Goal: Task Accomplishment & Management: Manage account settings

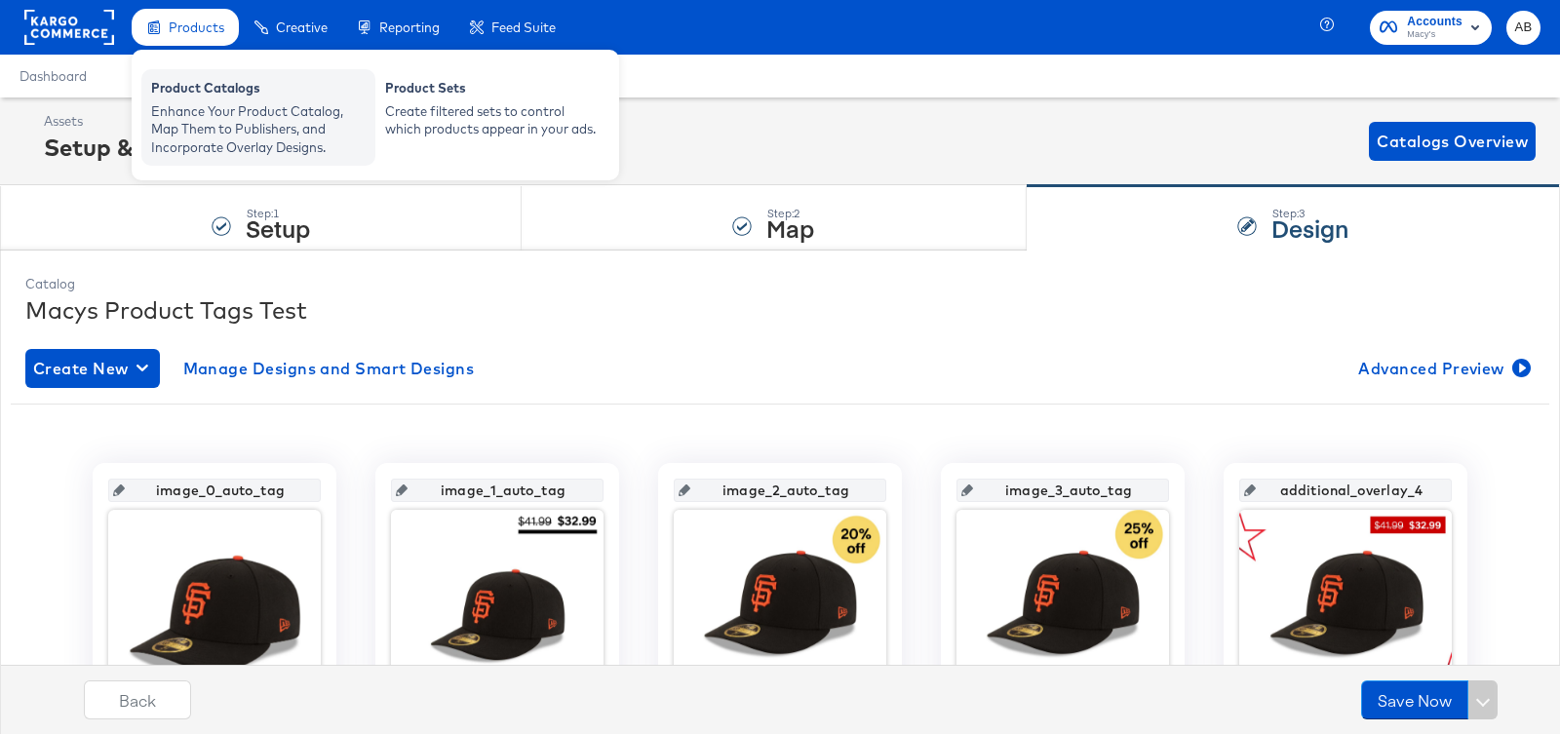
click at [227, 135] on div "Enhance Your Product Catalog, Map Them to Publishers, and Incorporate Overlay D…" at bounding box center [258, 129] width 214 height 55
click at [205, 105] on div "Enhance Your Product Catalog, Map Them to Publishers, and Incorporate Overlay D…" at bounding box center [258, 129] width 214 height 55
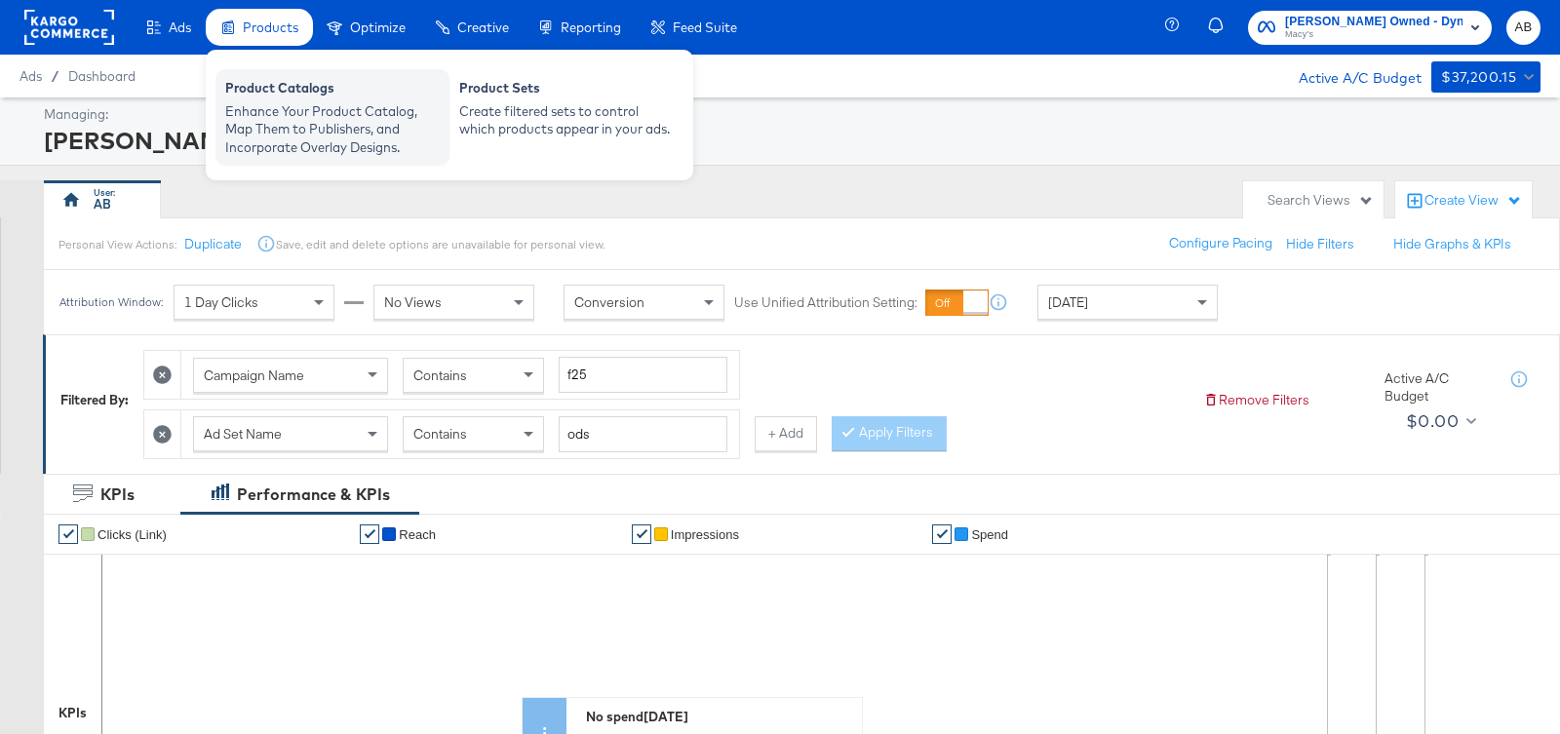
click at [256, 129] on div "Enhance Your Product Catalog, Map Them to Publishers, and Incorporate Overlay D…" at bounding box center [332, 129] width 214 height 55
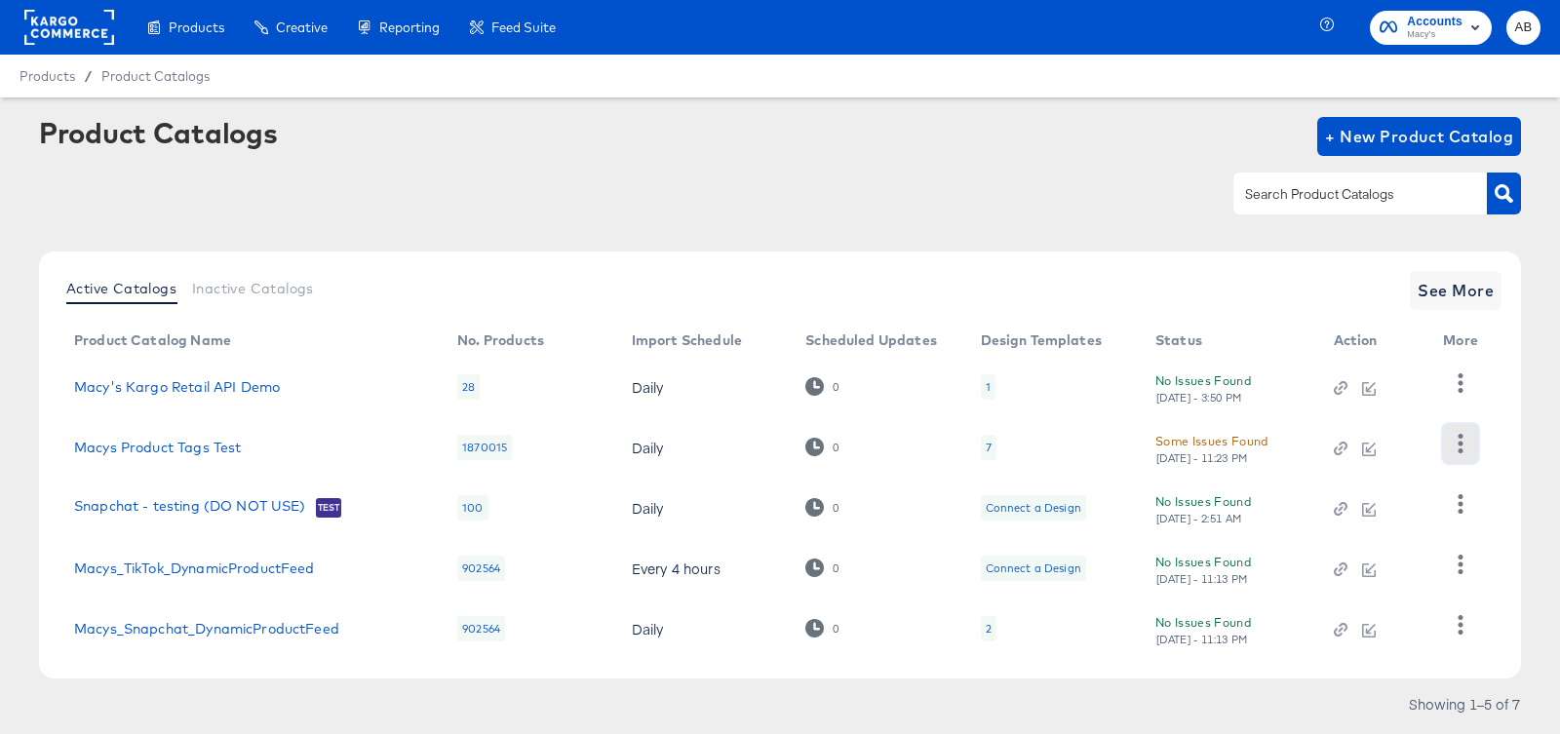
click at [1444, 440] on button "button" at bounding box center [1460, 443] width 34 height 39
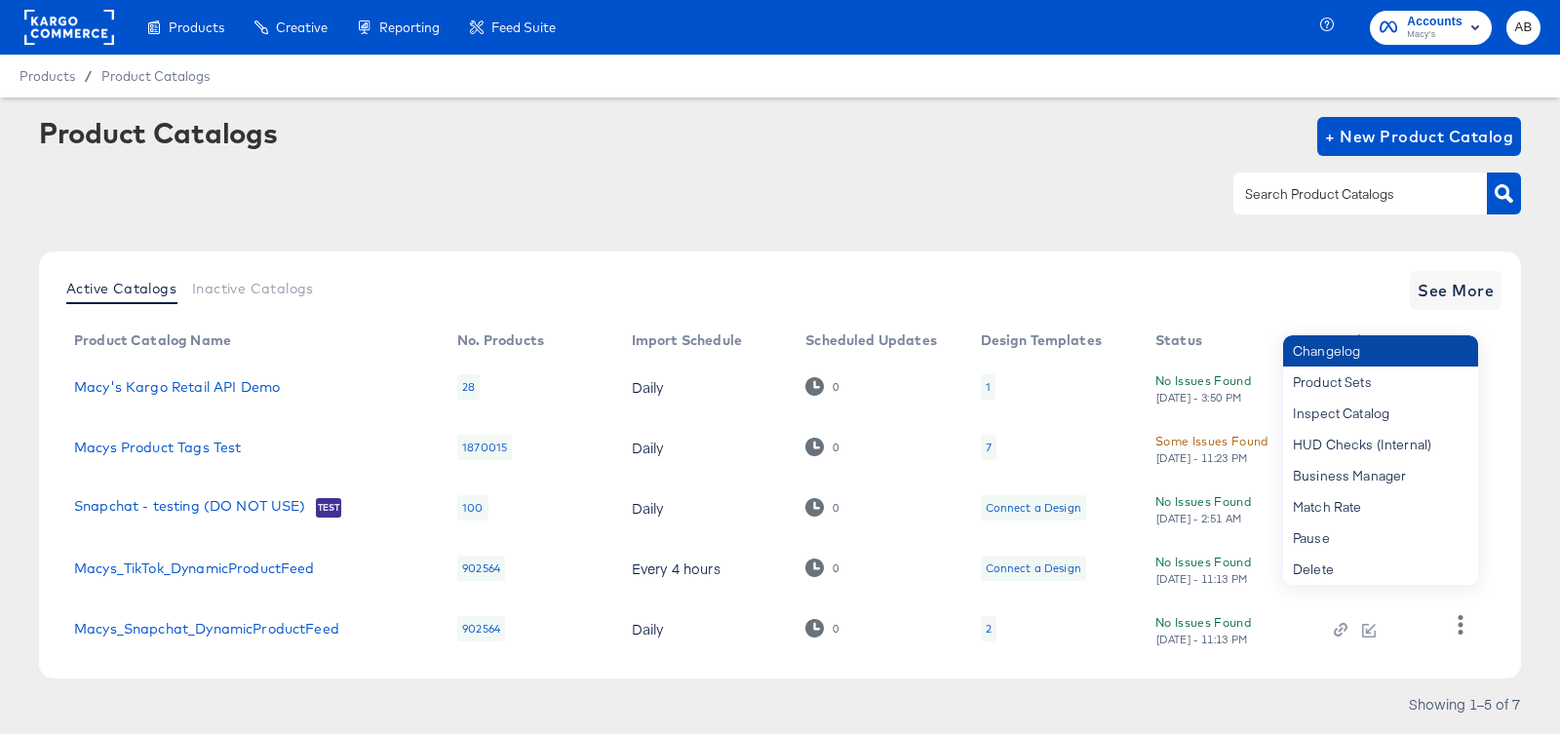
click at [1397, 352] on div "Changelog" at bounding box center [1380, 350] width 195 height 31
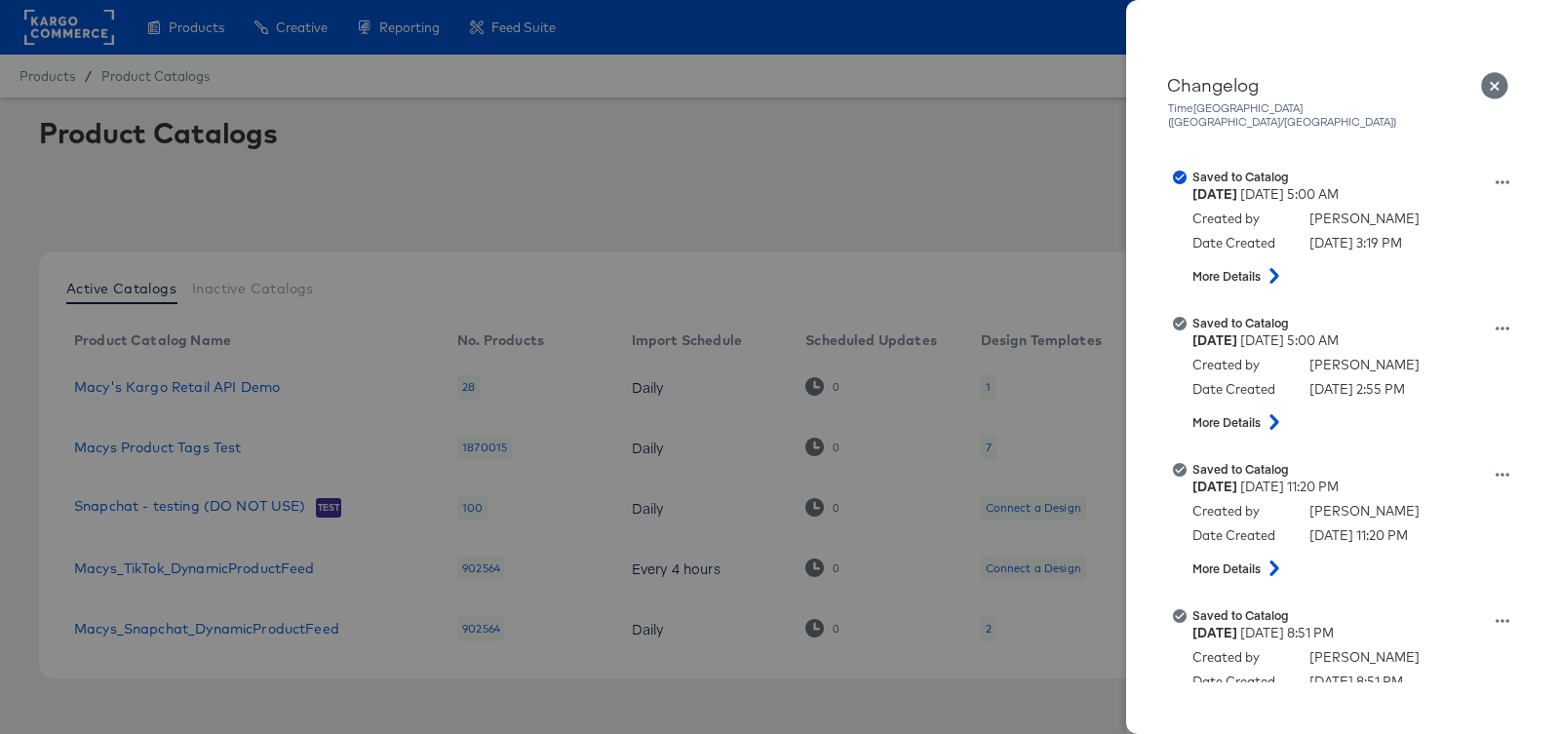
click at [1493, 77] on icon "Close" at bounding box center [1494, 85] width 27 height 27
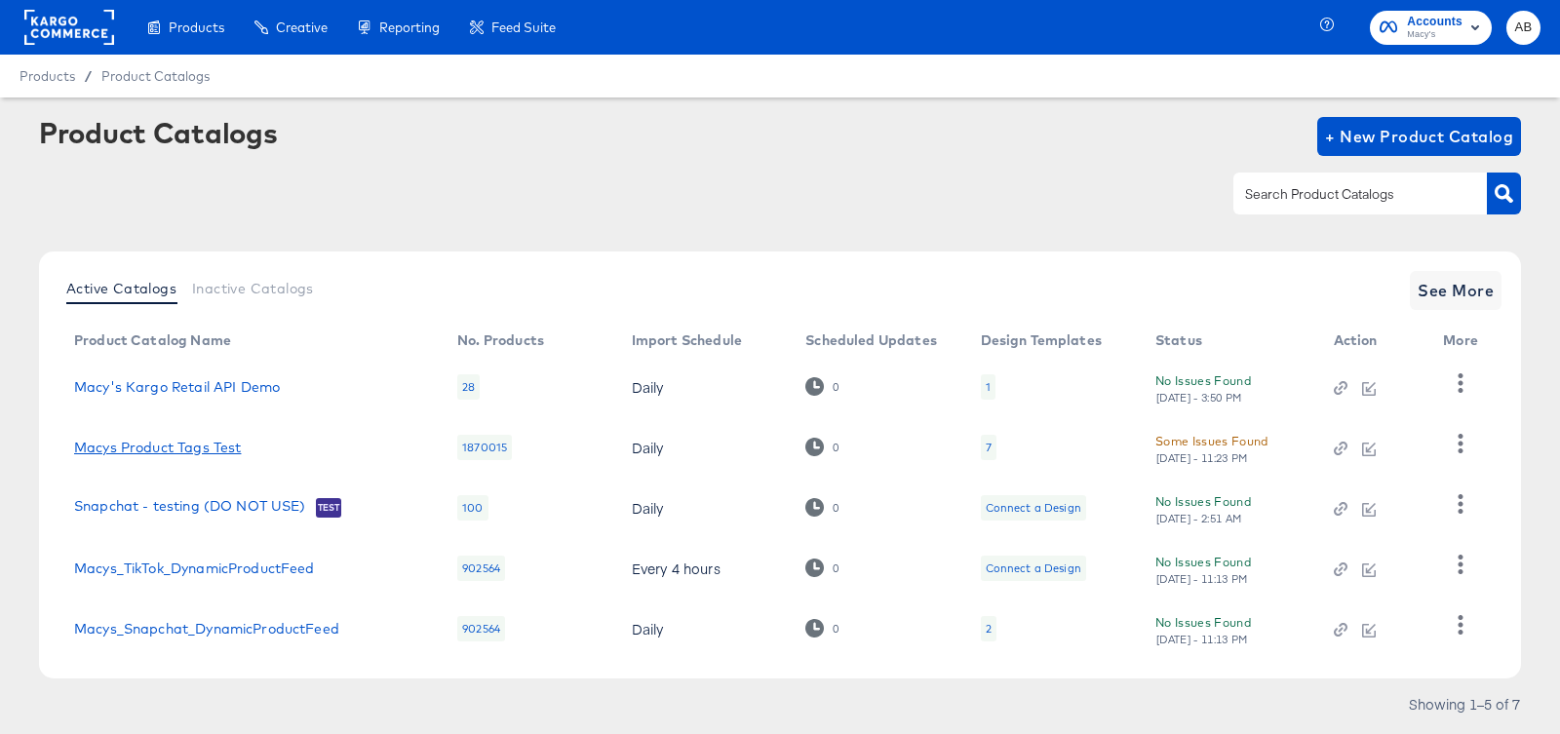
click at [143, 448] on link "Macys Product Tags Test" at bounding box center [157, 448] width 167 height 16
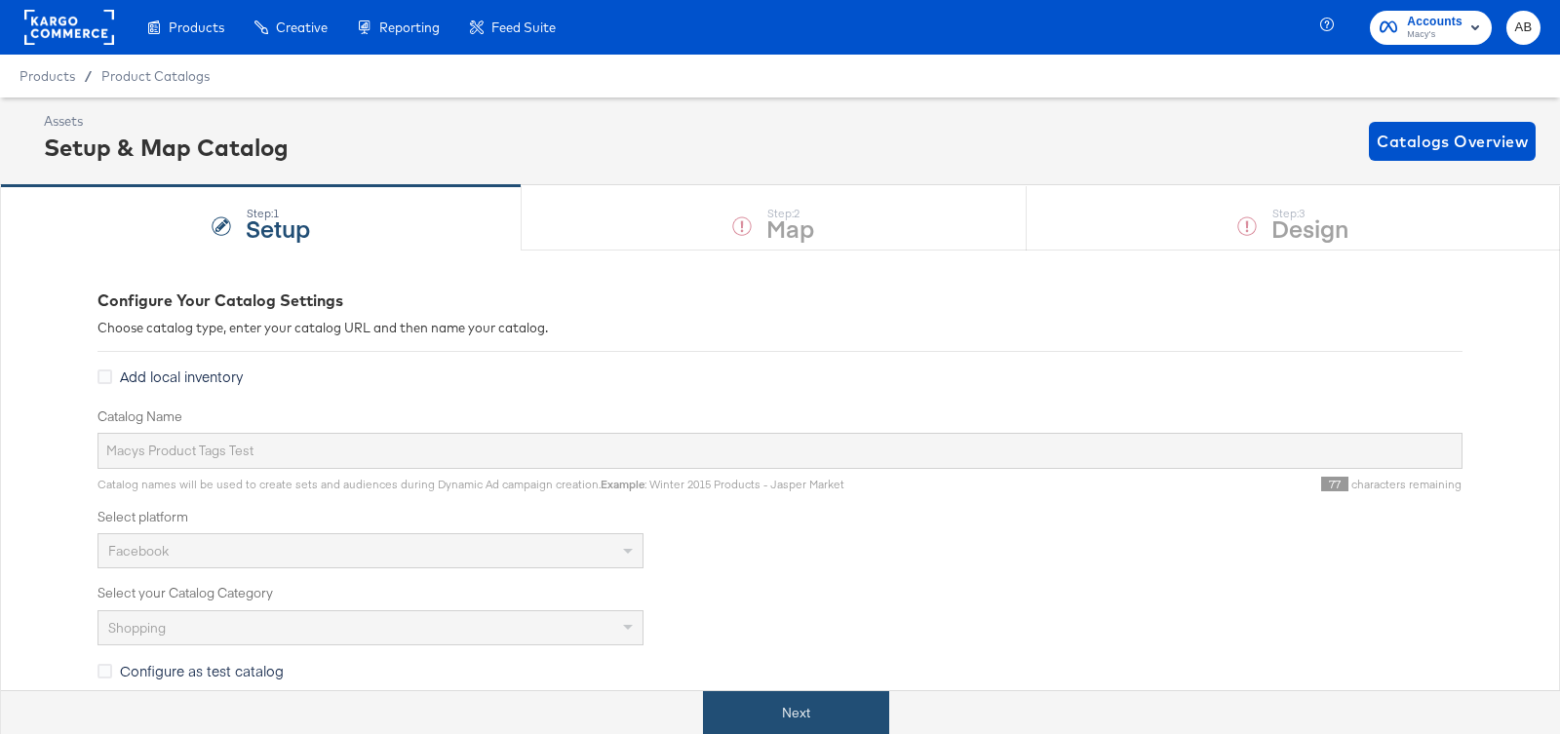
click at [752, 701] on button "Next" at bounding box center [796, 713] width 186 height 44
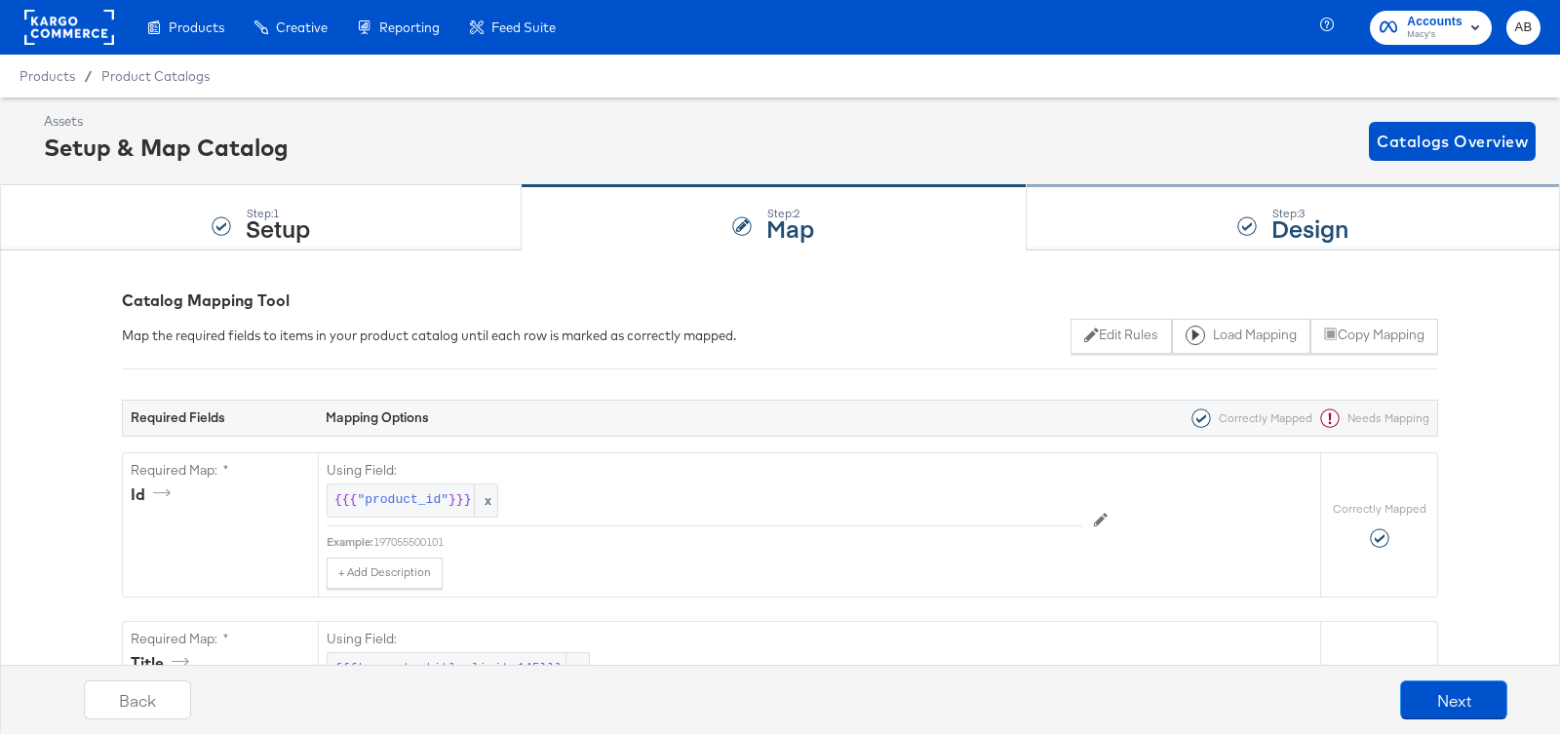
click at [1227, 228] on div "Step: 3 Design" at bounding box center [1292, 218] width 533 height 64
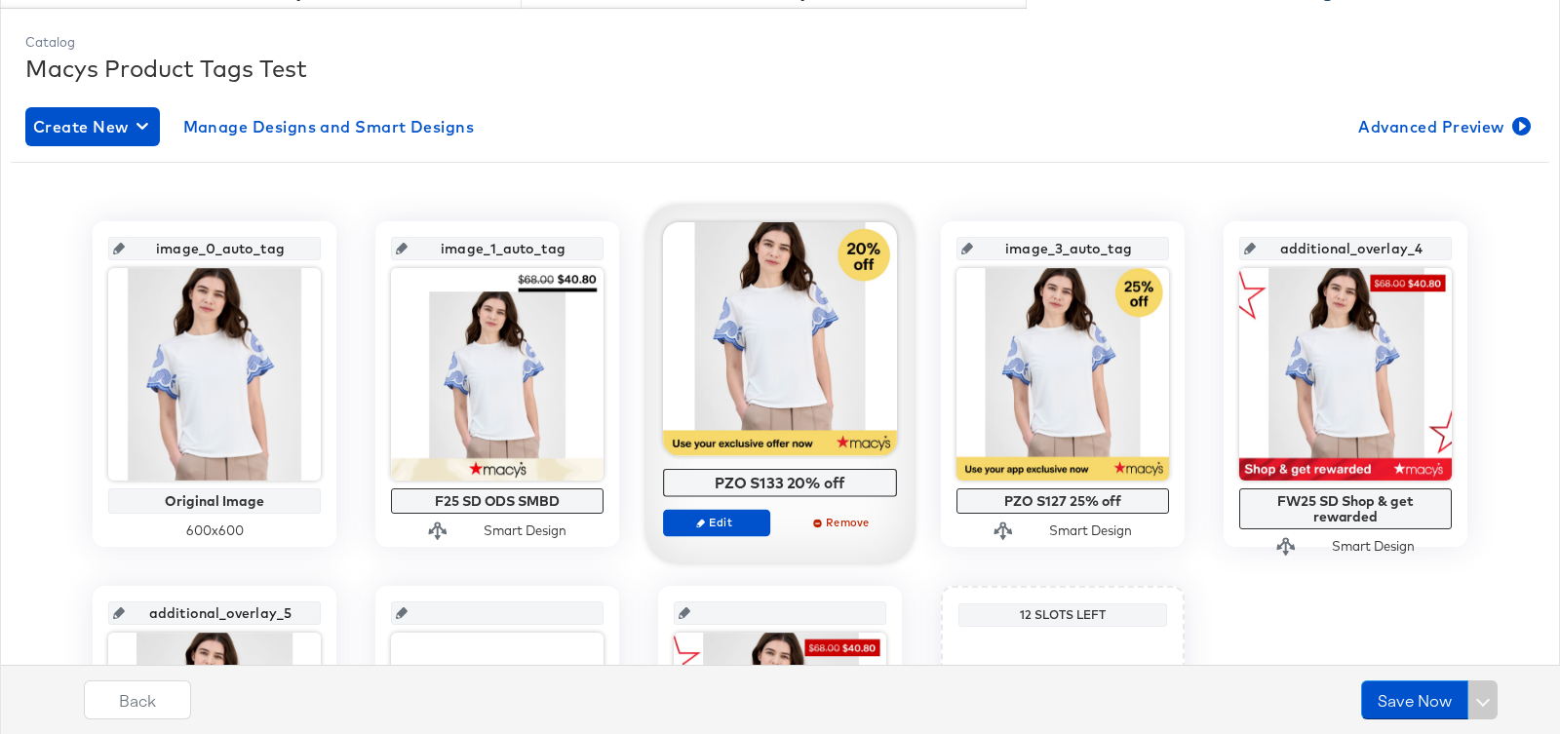
scroll to position [274, 0]
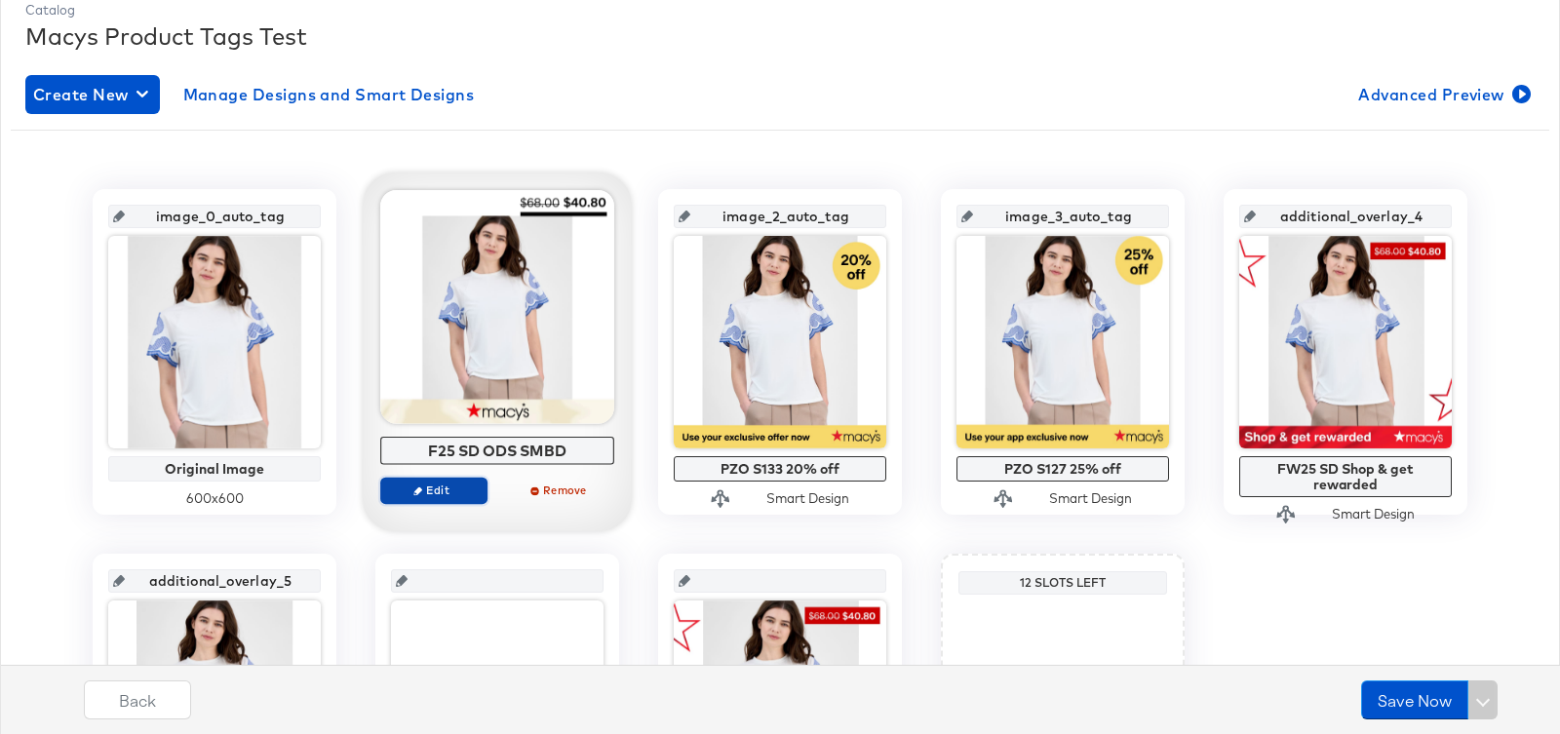
click at [432, 496] on button "Edit" at bounding box center [433, 490] width 107 height 27
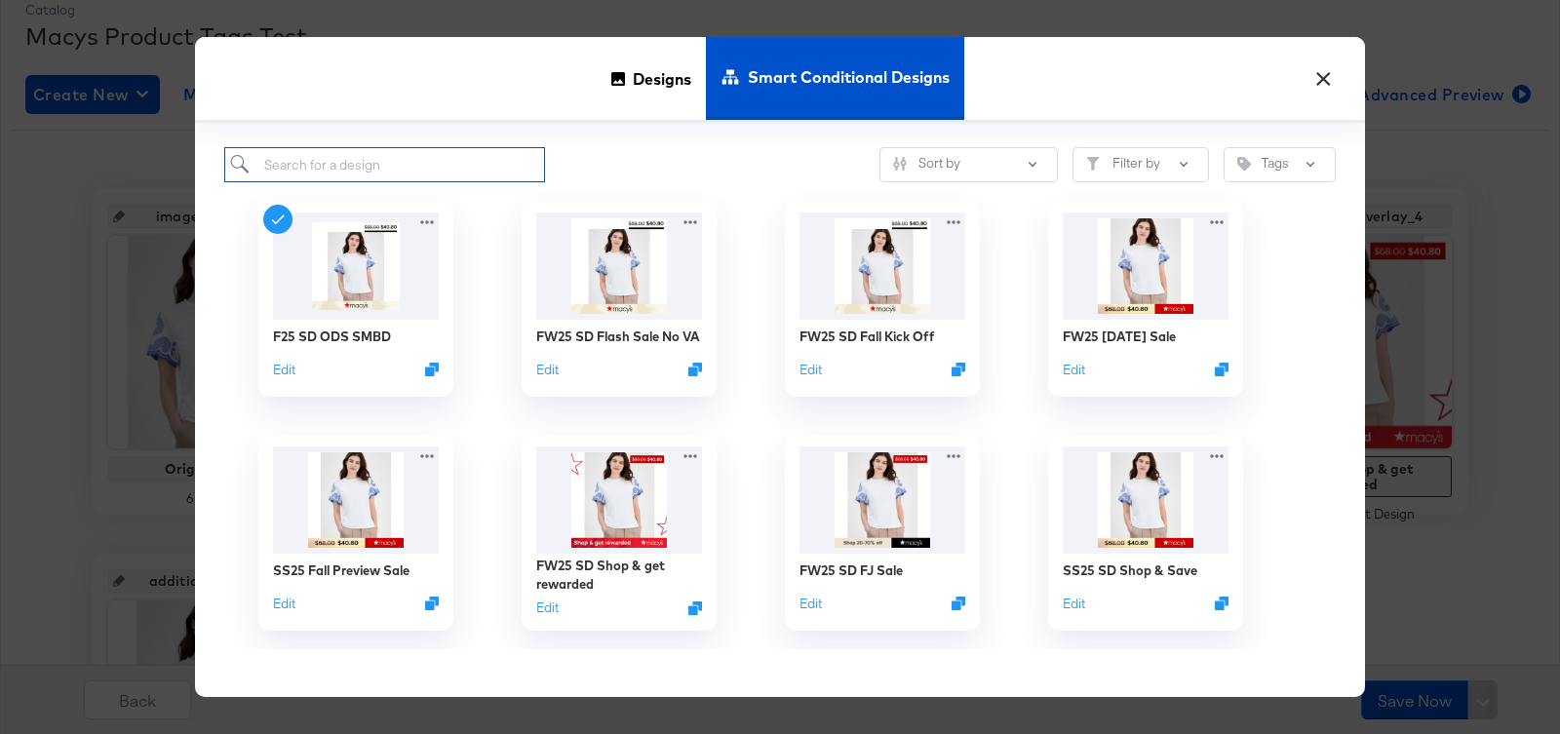
click at [373, 162] on input "search" at bounding box center [384, 165] width 321 height 36
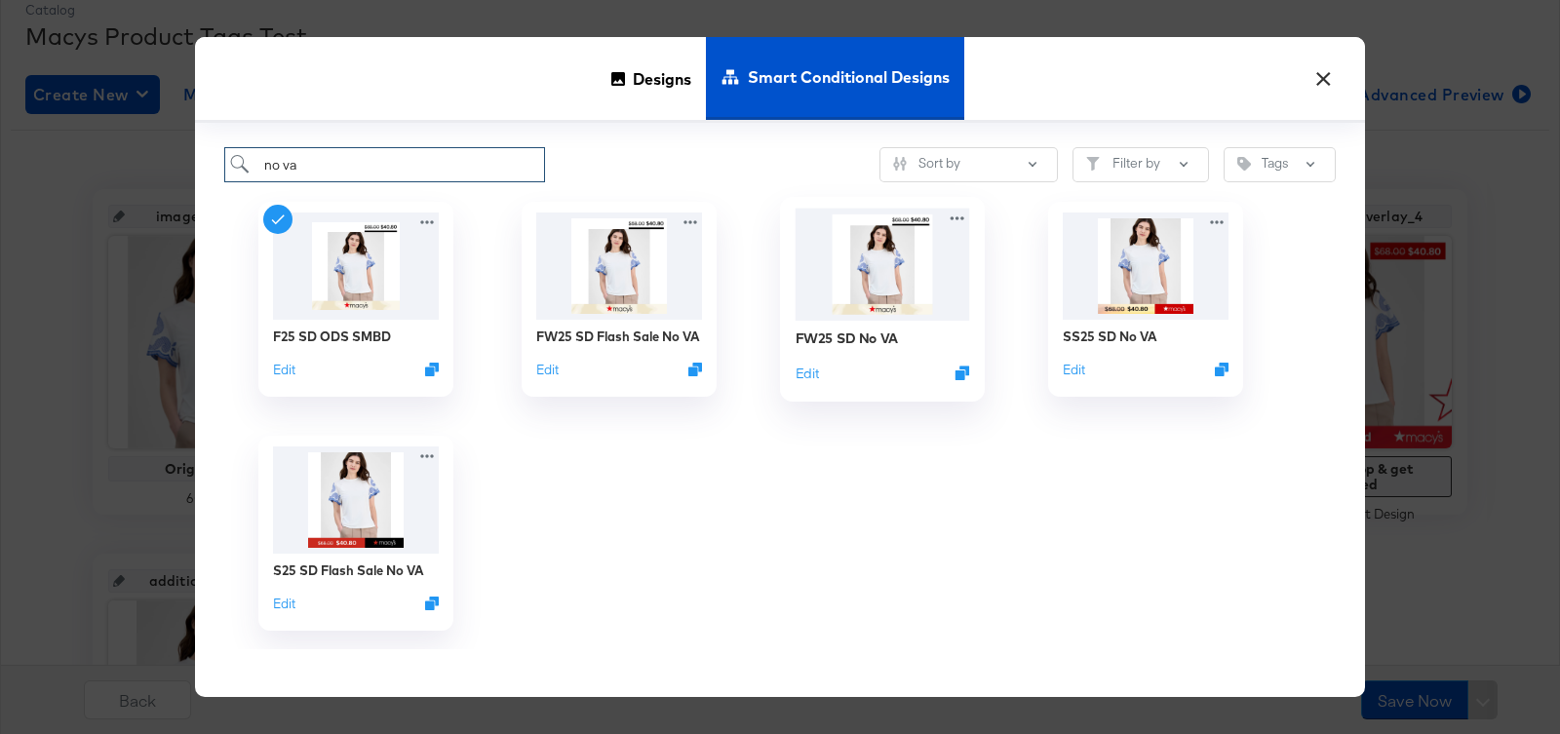
type input "no va"
click at [828, 268] on img at bounding box center [882, 265] width 174 height 112
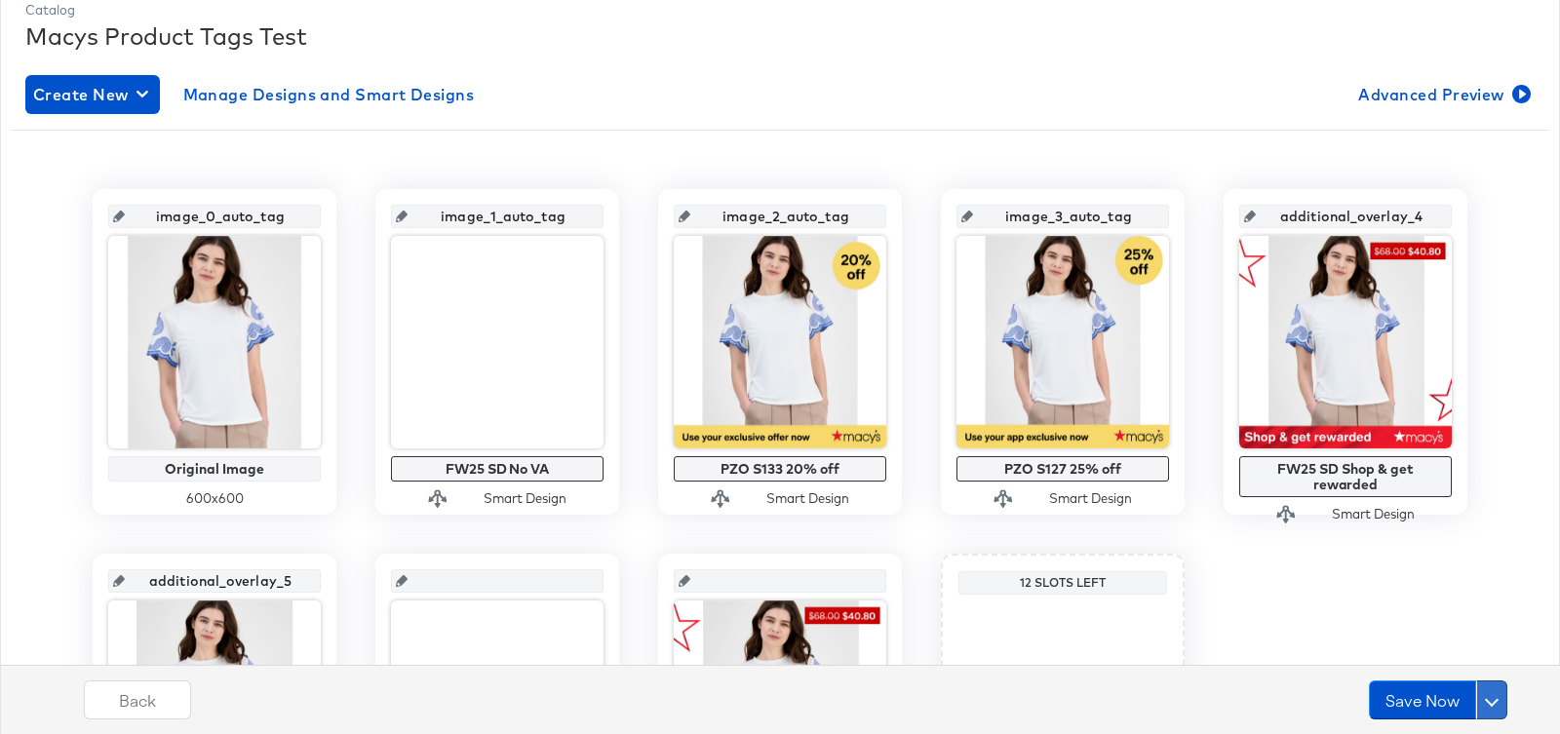
click at [1495, 693] on button at bounding box center [1491, 699] width 31 height 39
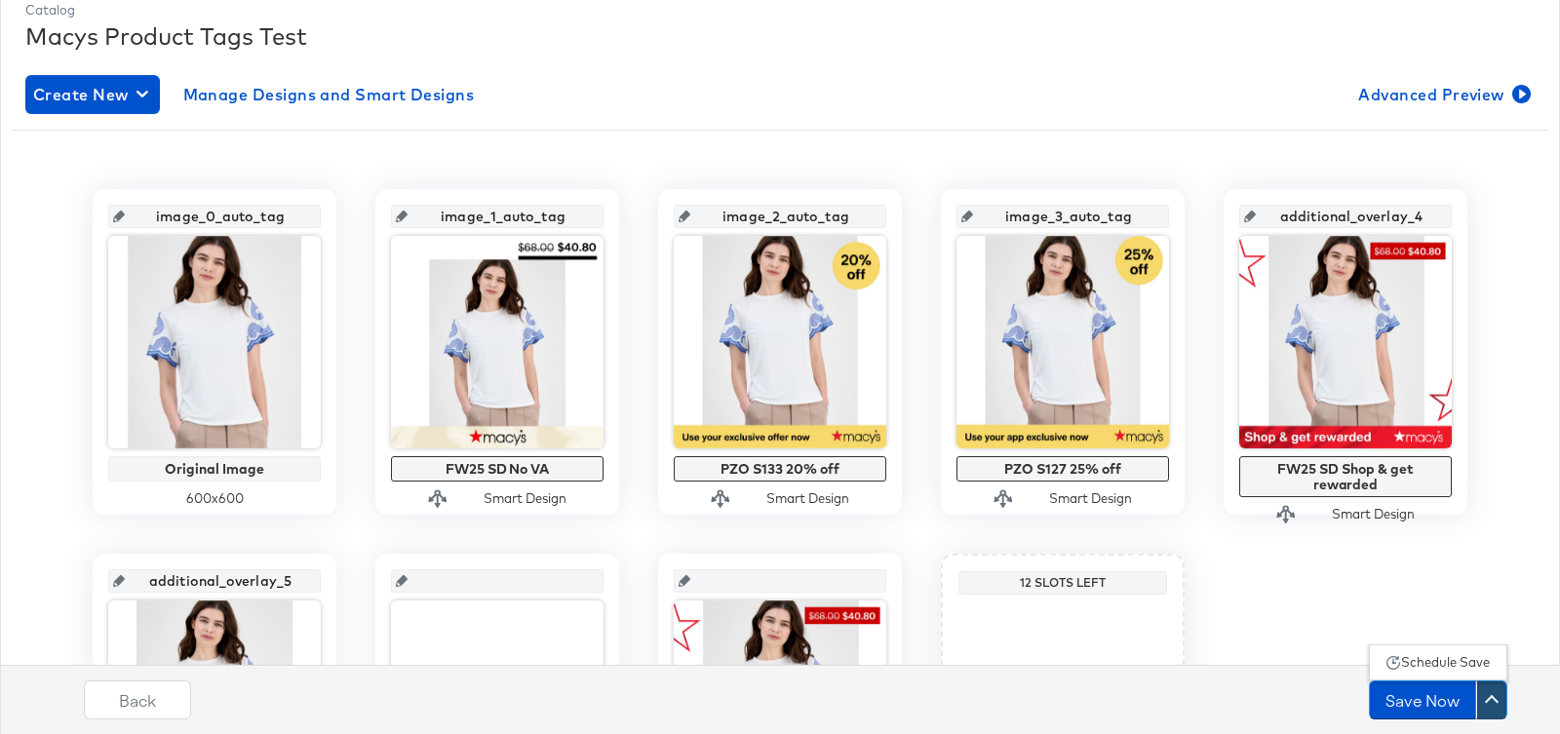
click at [1461, 661] on div "Schedule Save" at bounding box center [1445, 662] width 89 height 19
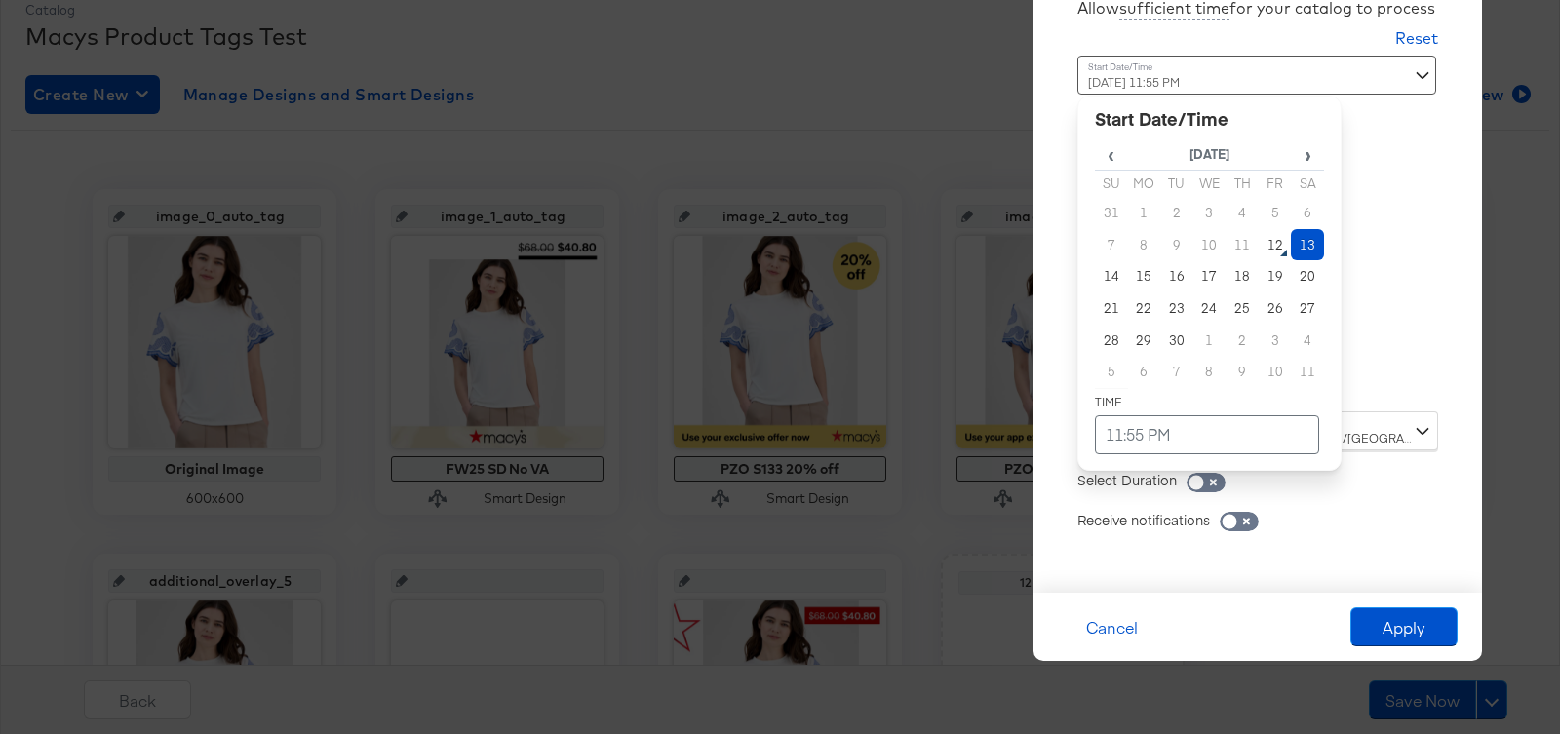
click at [1209, 391] on div "September 13th 2025 11:55 PM ‹ September 2025 › Su Mo Tu We Th Fr Sa 31 1 2 3 4…" at bounding box center [1209, 226] width 264 height 341
click at [1143, 280] on td "15" at bounding box center [1144, 276] width 33 height 32
click at [1127, 419] on td "11:55 PM" at bounding box center [1207, 434] width 224 height 39
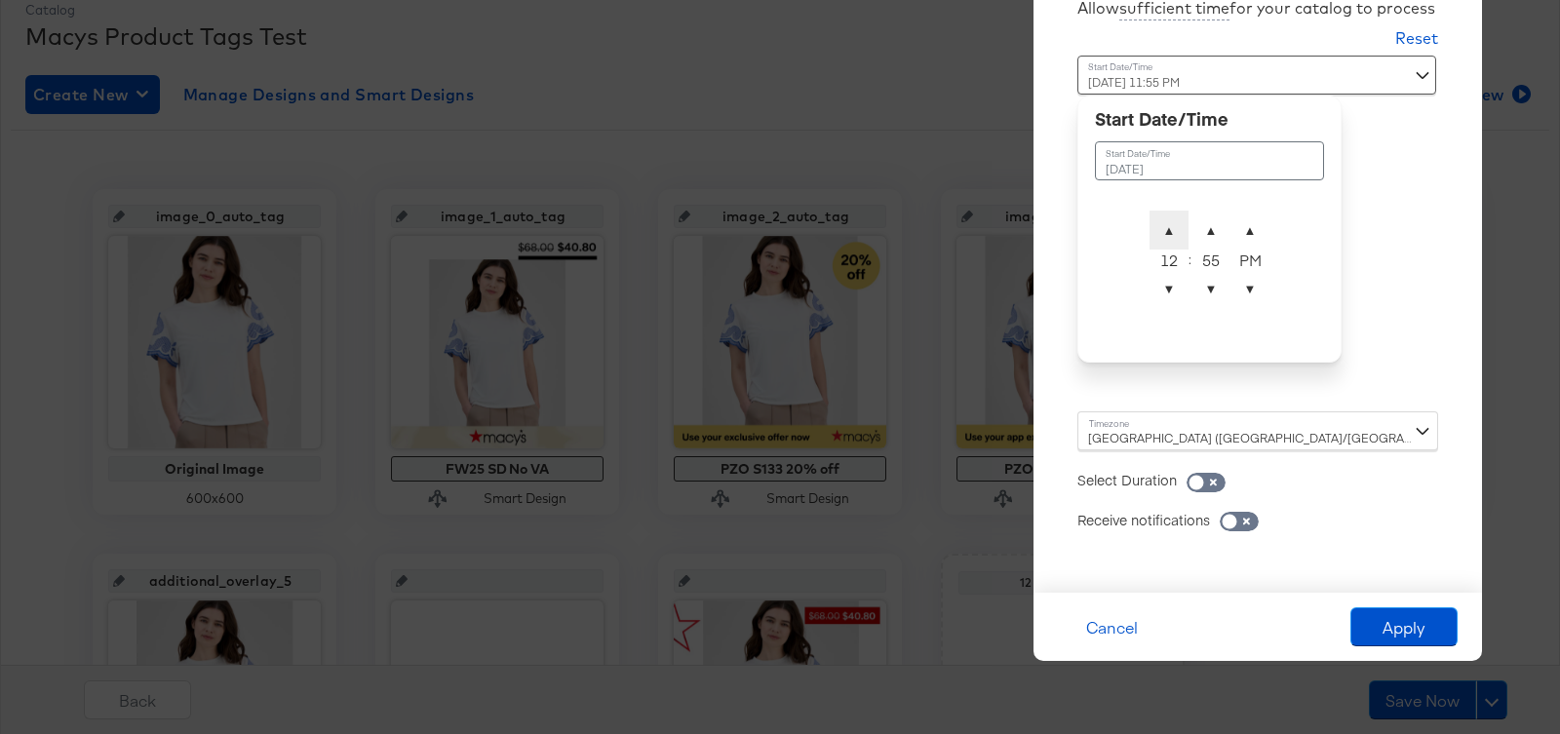
click at [1166, 232] on span "▲" at bounding box center [1168, 230] width 39 height 39
click at [1209, 227] on span "▲" at bounding box center [1210, 230] width 39 height 39
click at [1207, 297] on span "▼" at bounding box center [1210, 288] width 39 height 39
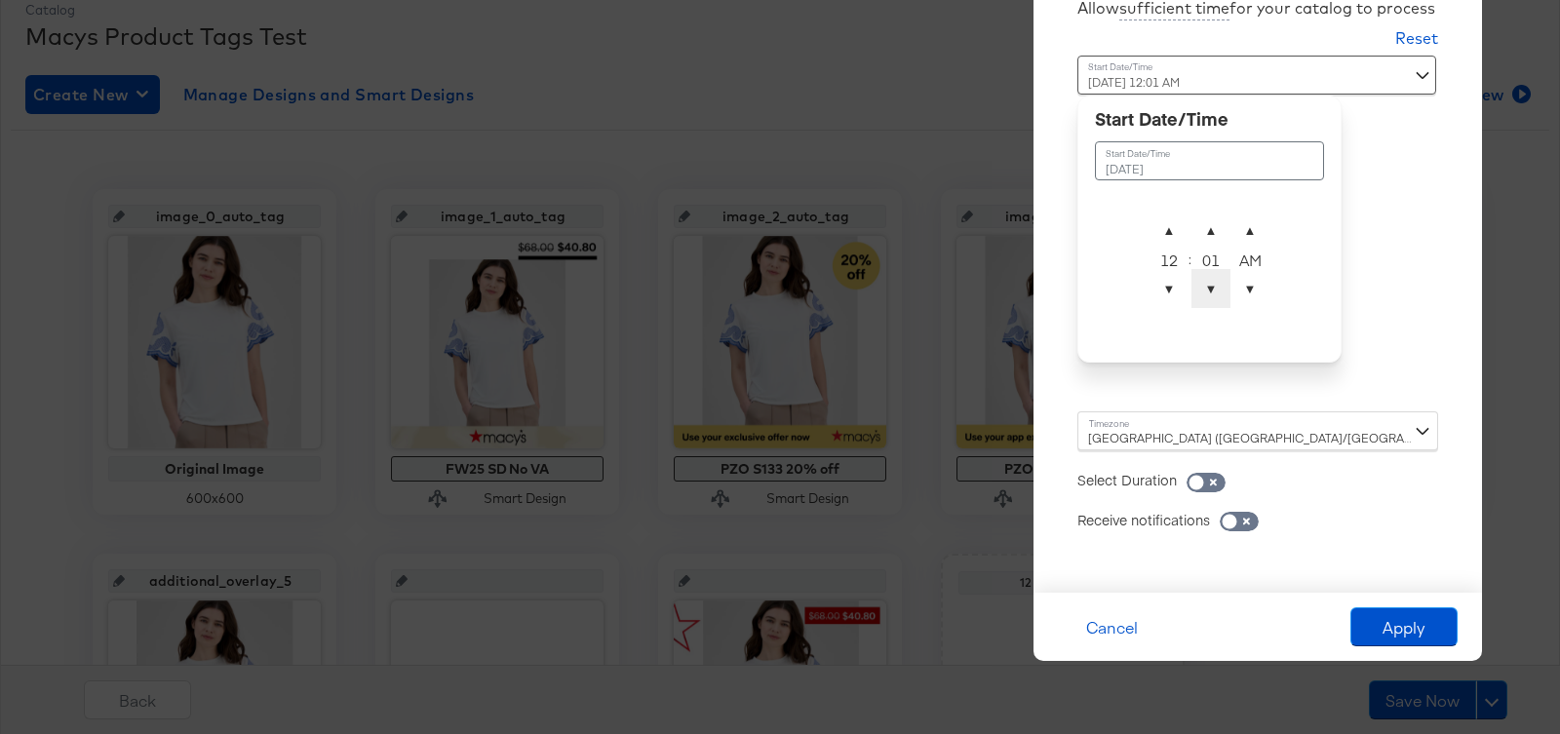
type input "September 15th 2025 12:00 AM"
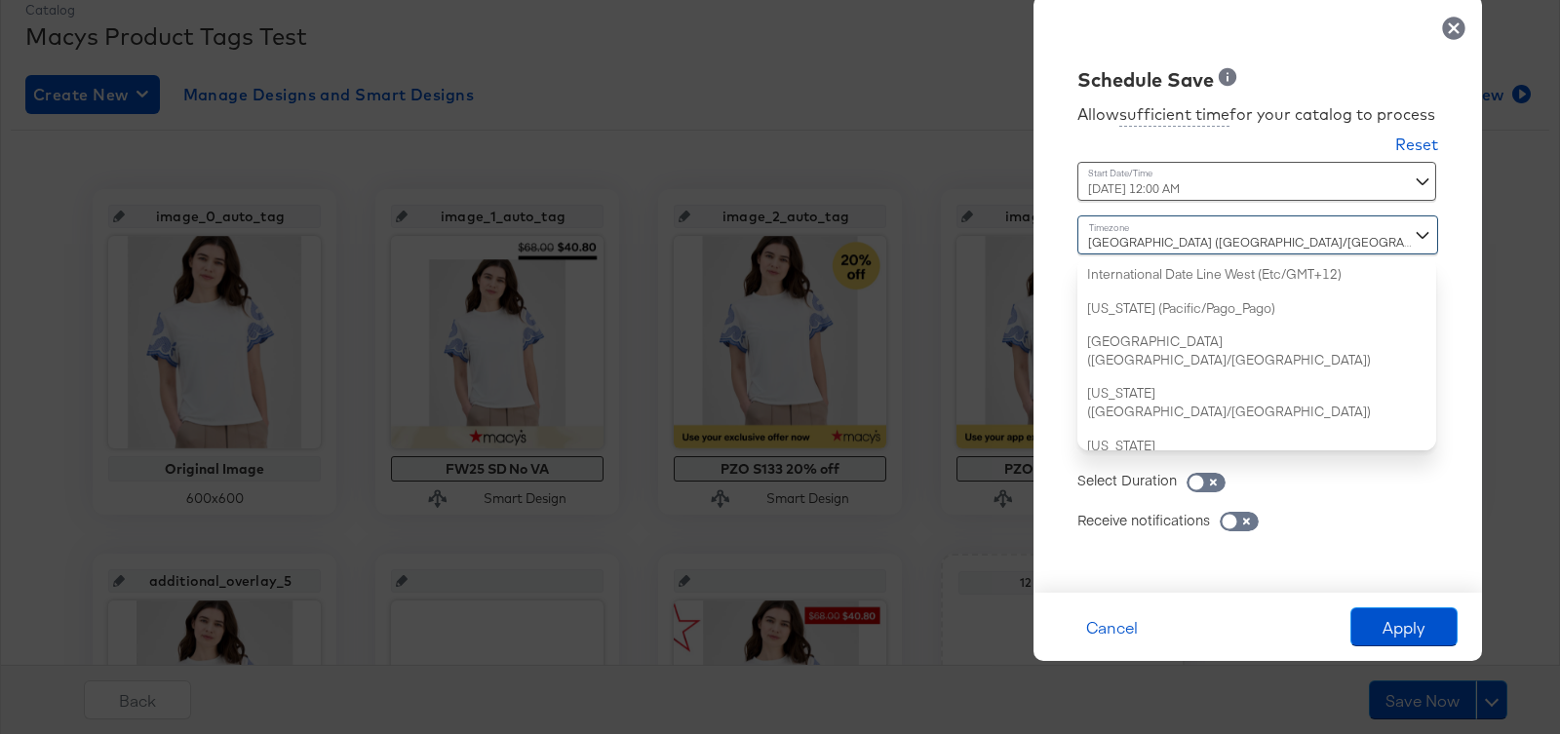
click at [1211, 438] on div "Dublin (Europe/Dublin) International Date Line West (Etc/GMT+12) American Samoa…" at bounding box center [1257, 332] width 361 height 235
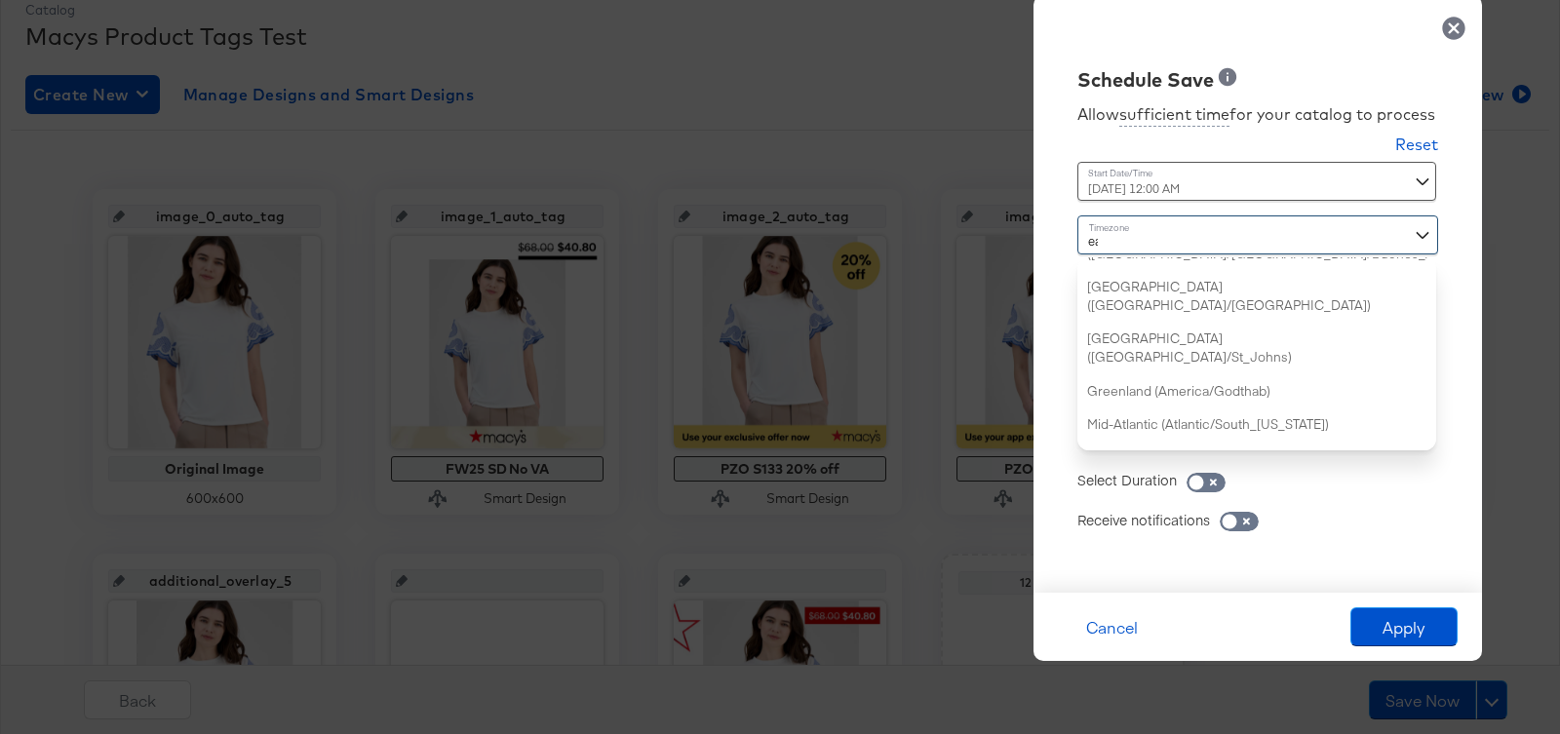
scroll to position [216, 0]
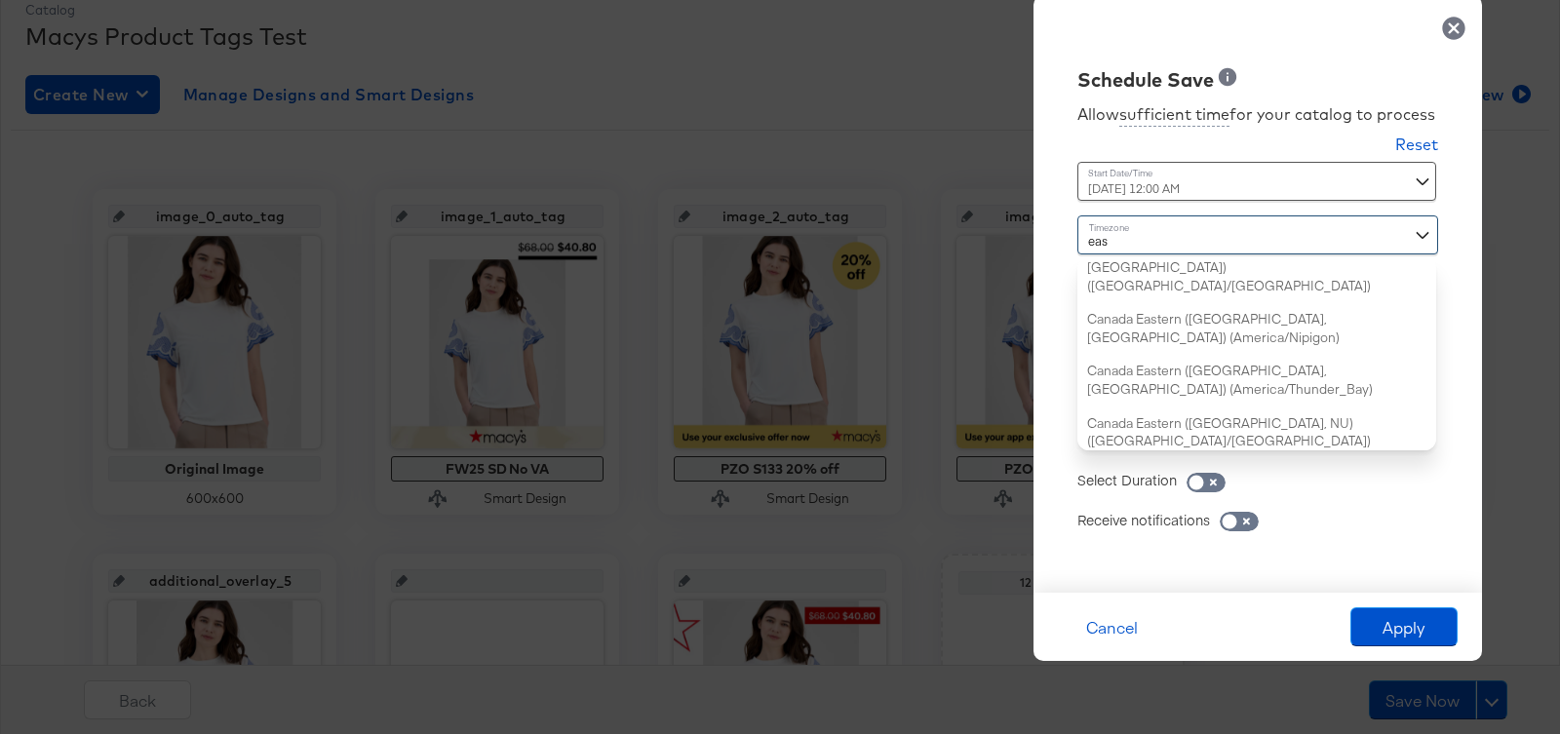
type input "east"
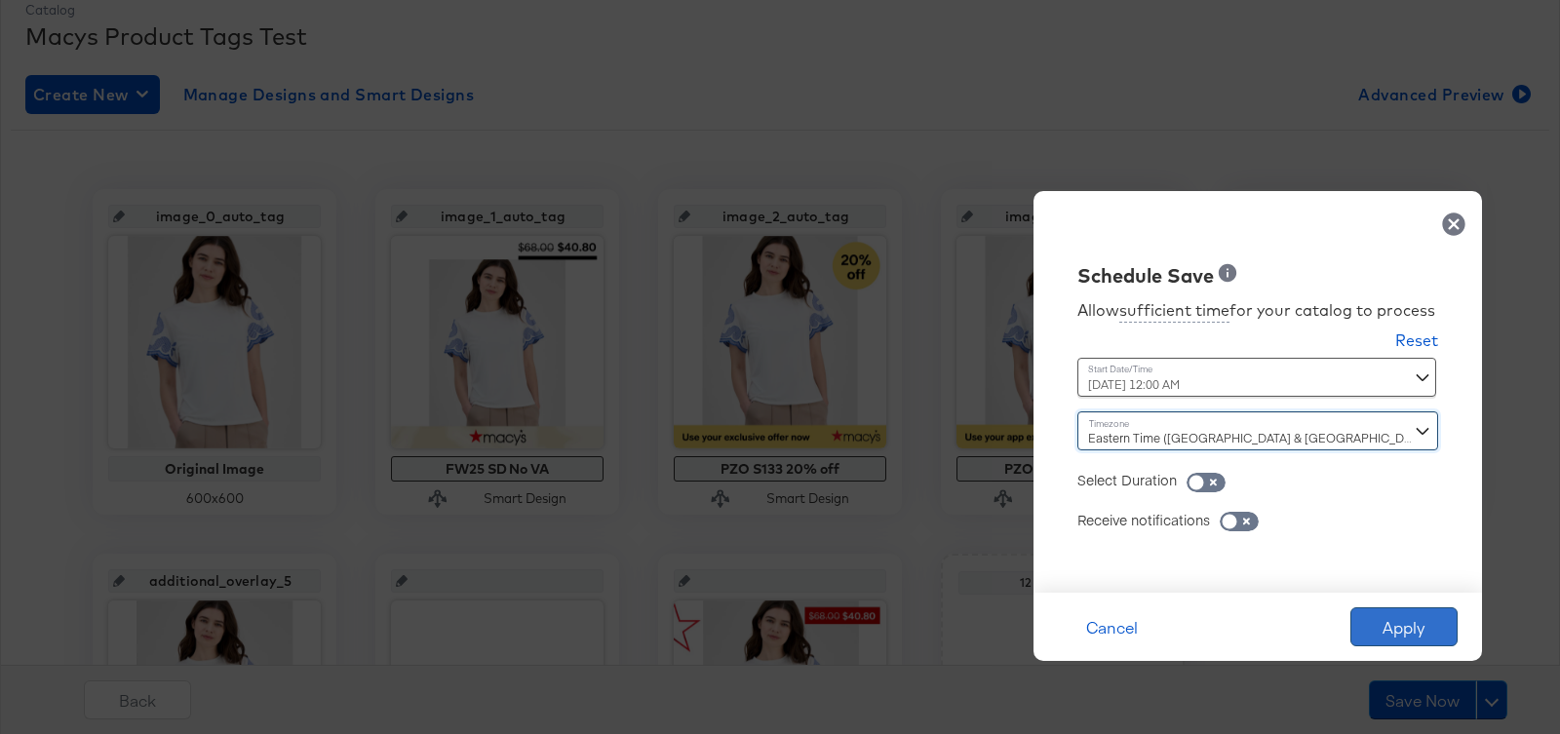
click at [1381, 616] on button "Apply" at bounding box center [1403, 626] width 107 height 39
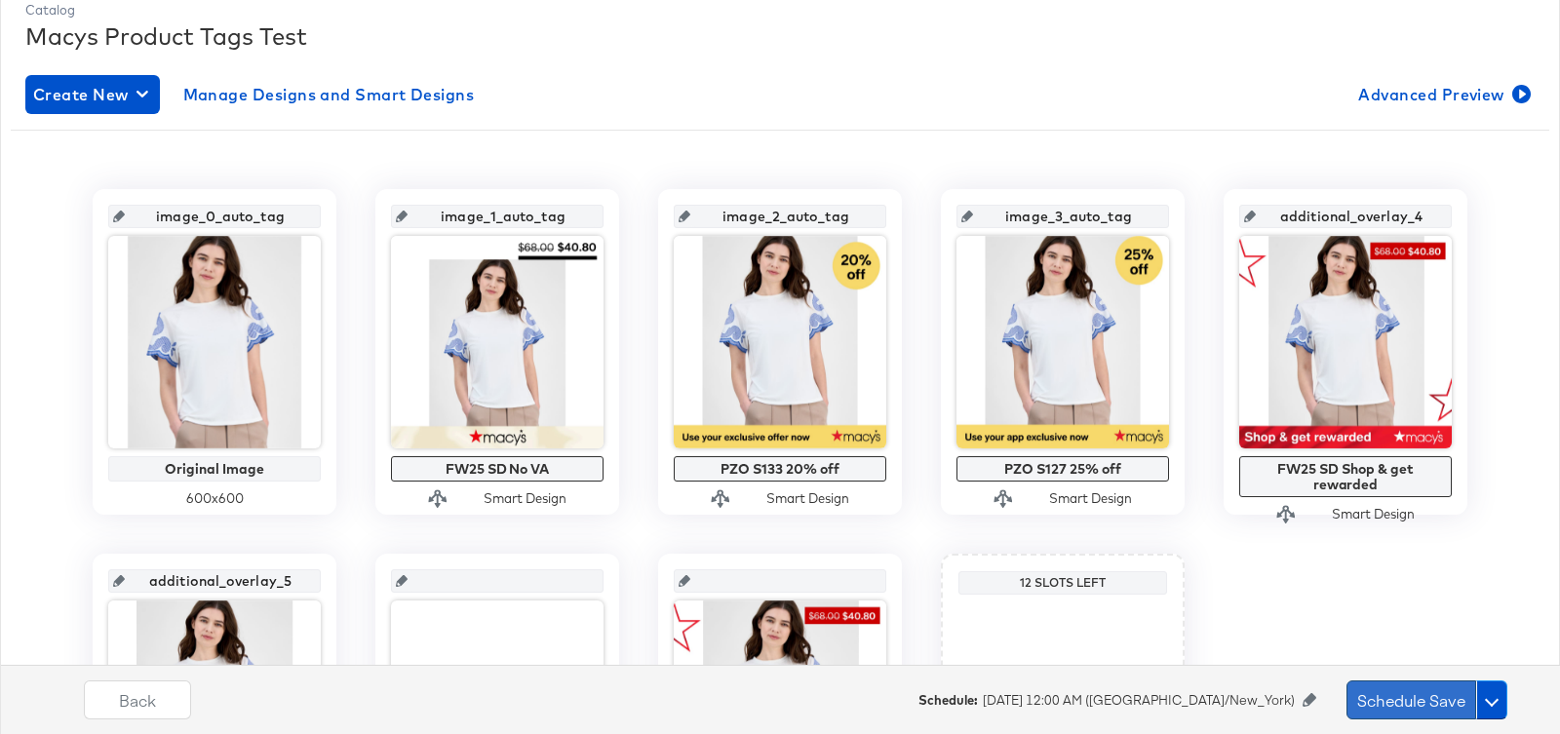
click at [1412, 695] on button "Schedule Save" at bounding box center [1411, 699] width 130 height 39
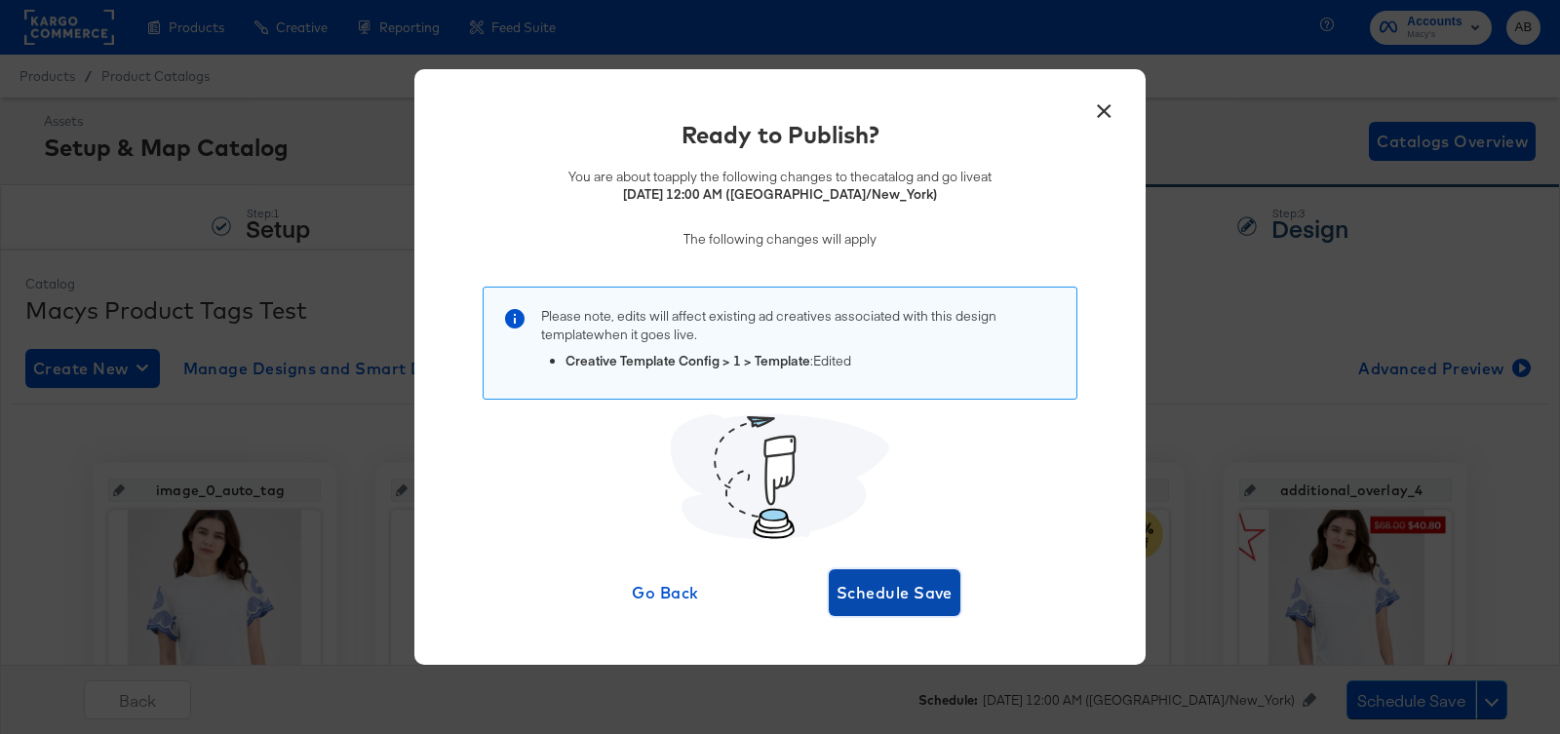
click at [919, 590] on span "Schedule Save" at bounding box center [894, 592] width 116 height 27
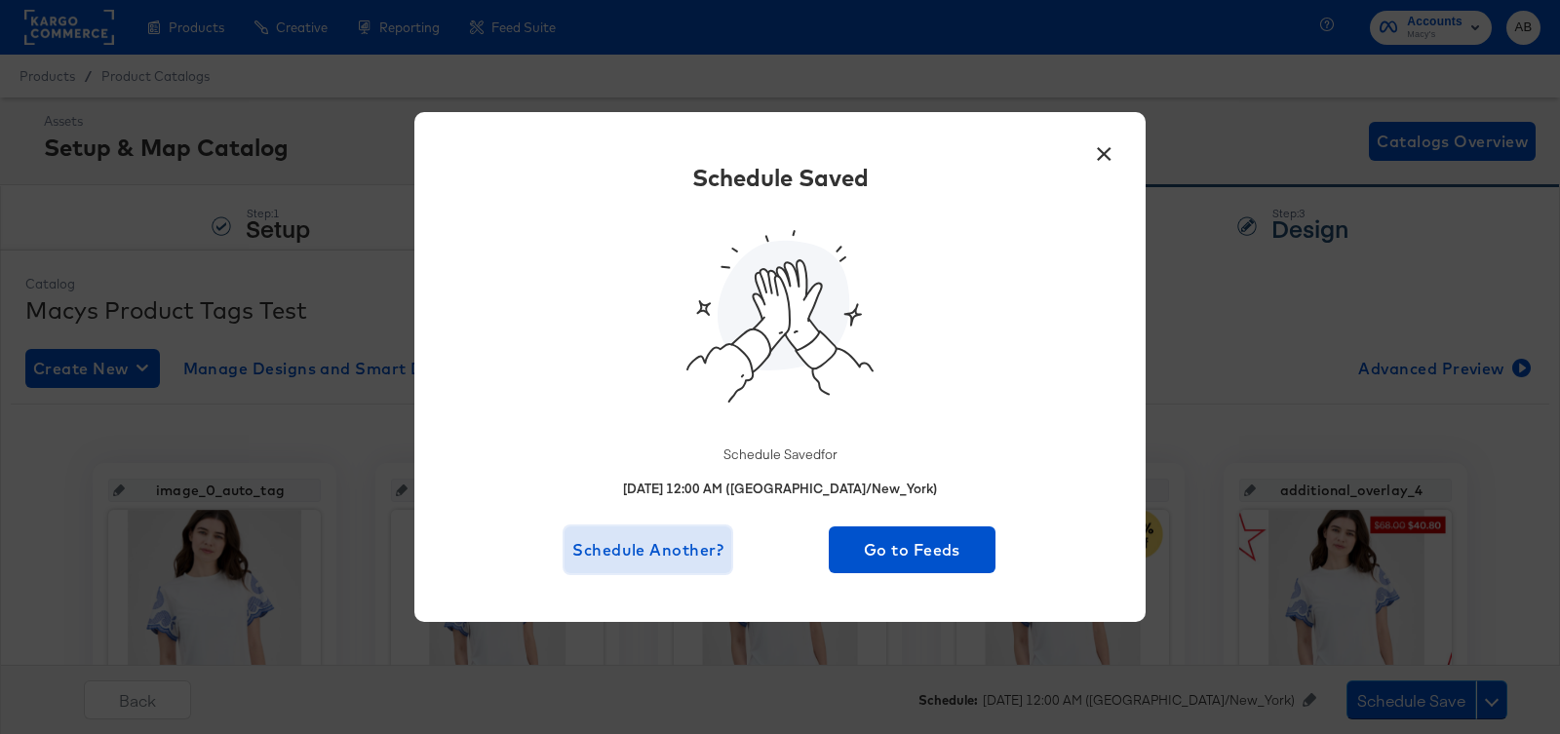
click at [686, 554] on span "Schedule Another?" at bounding box center [647, 549] width 151 height 27
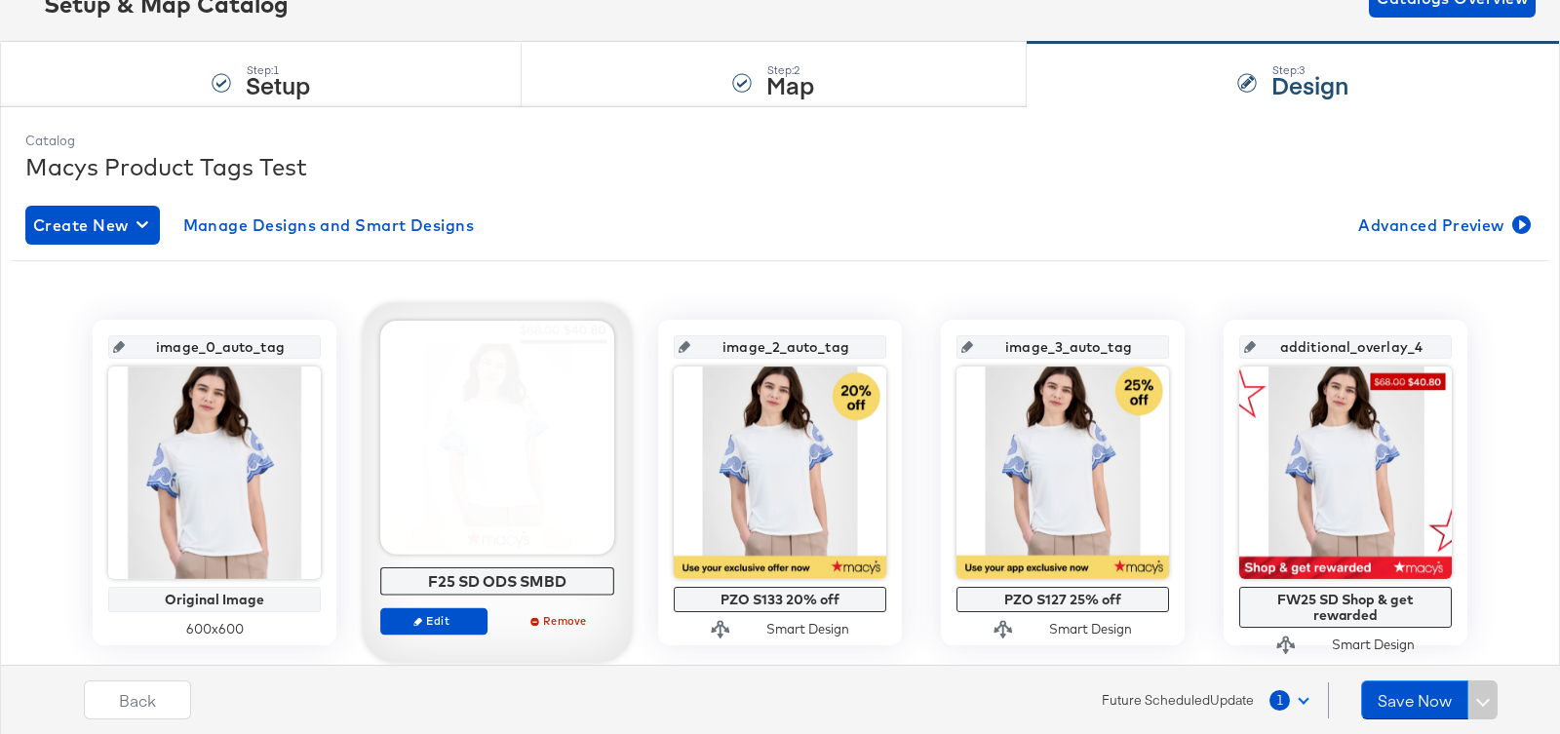
scroll to position [172, 0]
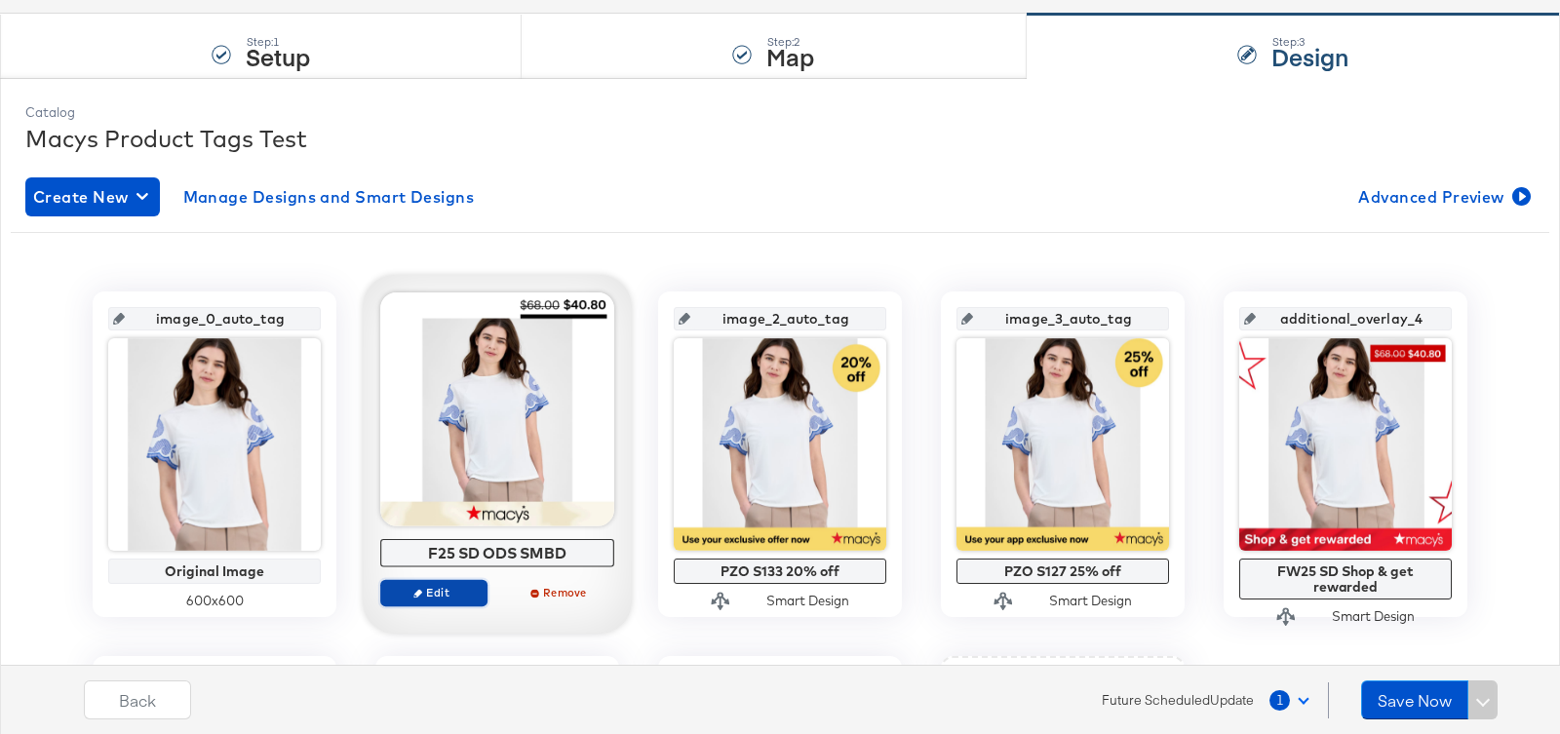
click at [430, 589] on span "Edit" at bounding box center [434, 592] width 90 height 15
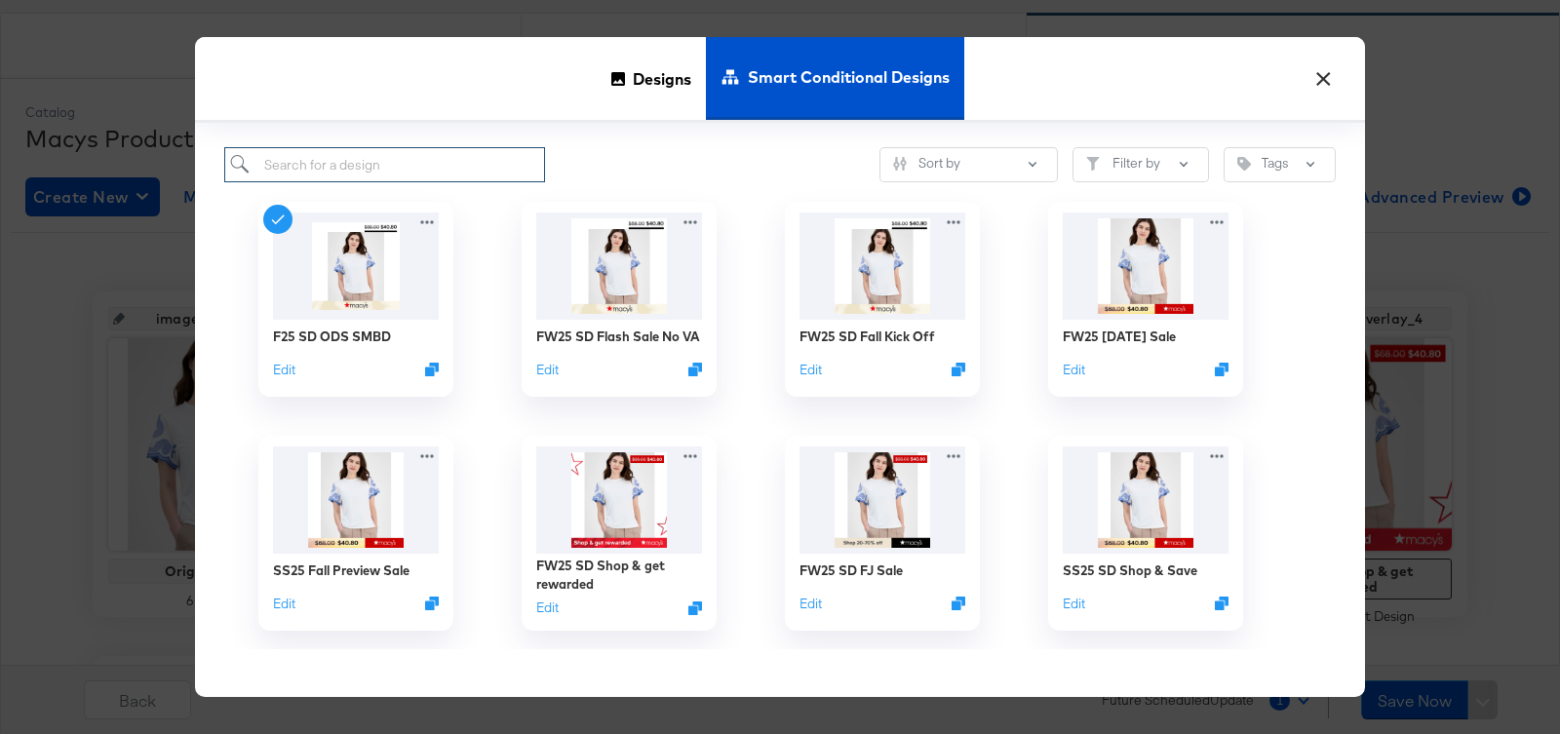
click at [404, 157] on input "search" at bounding box center [384, 165] width 321 height 36
click at [632, 269] on img at bounding box center [619, 265] width 174 height 112
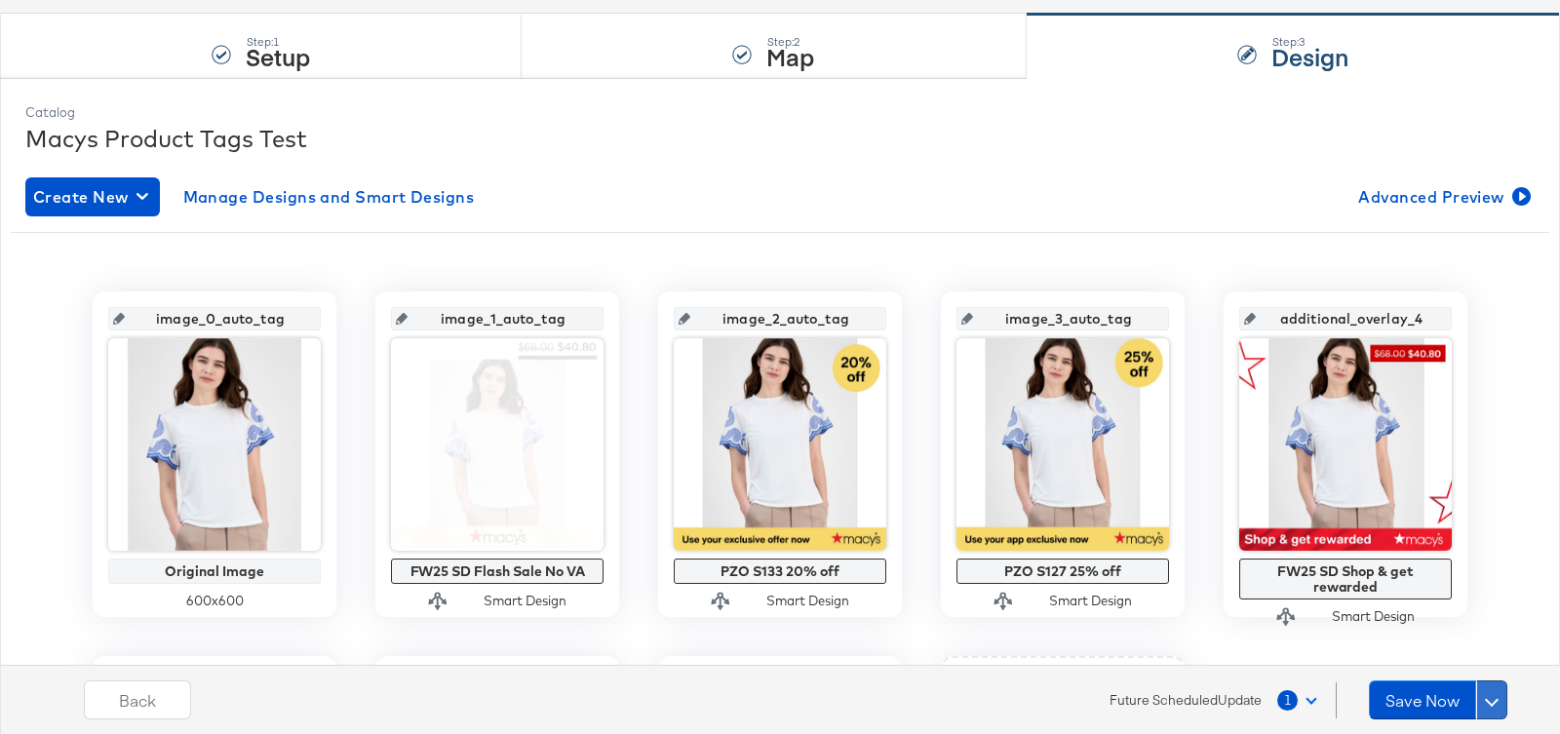
click at [1495, 700] on span at bounding box center [1491, 700] width 14 height 14
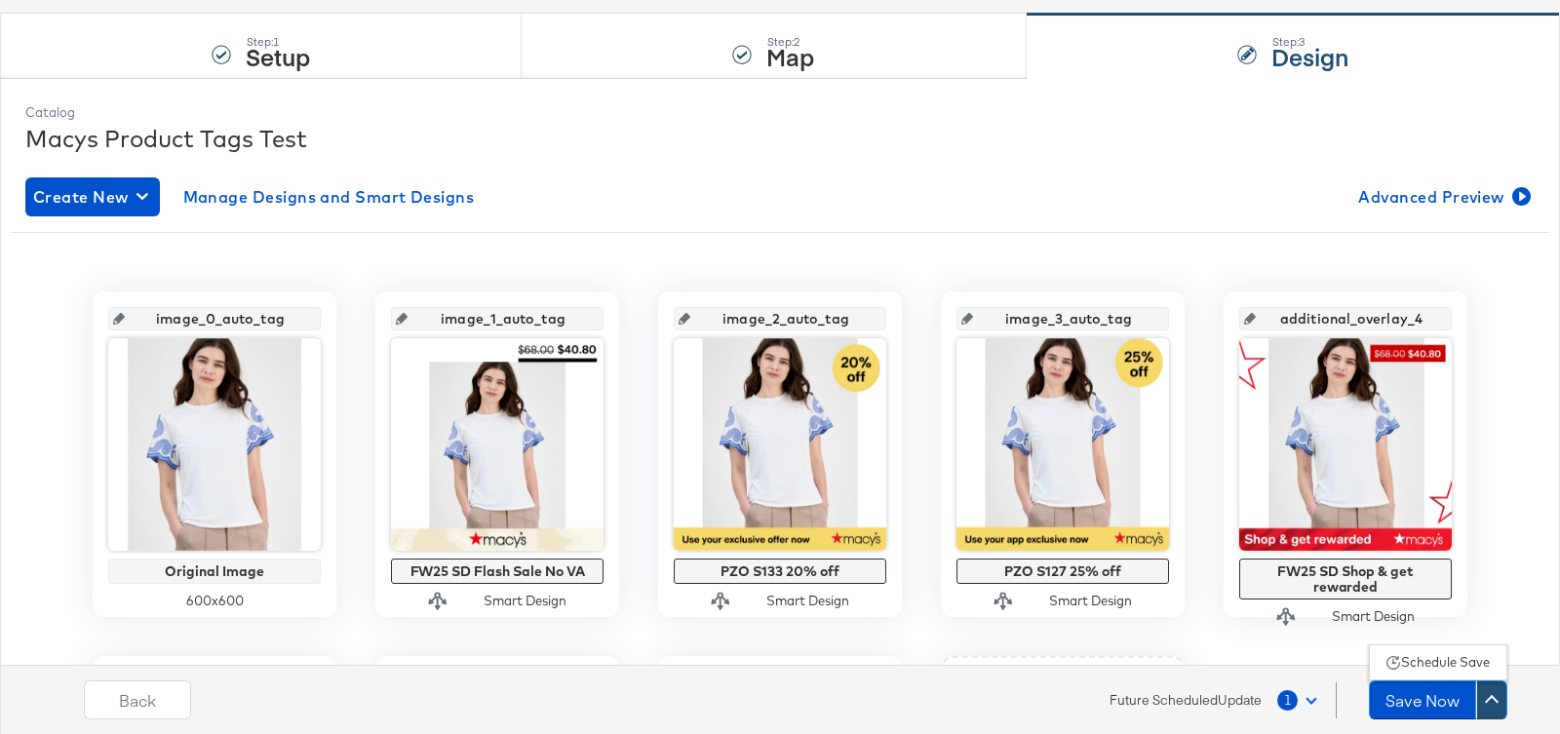
click at [1433, 659] on div "Schedule Save" at bounding box center [1445, 662] width 89 height 19
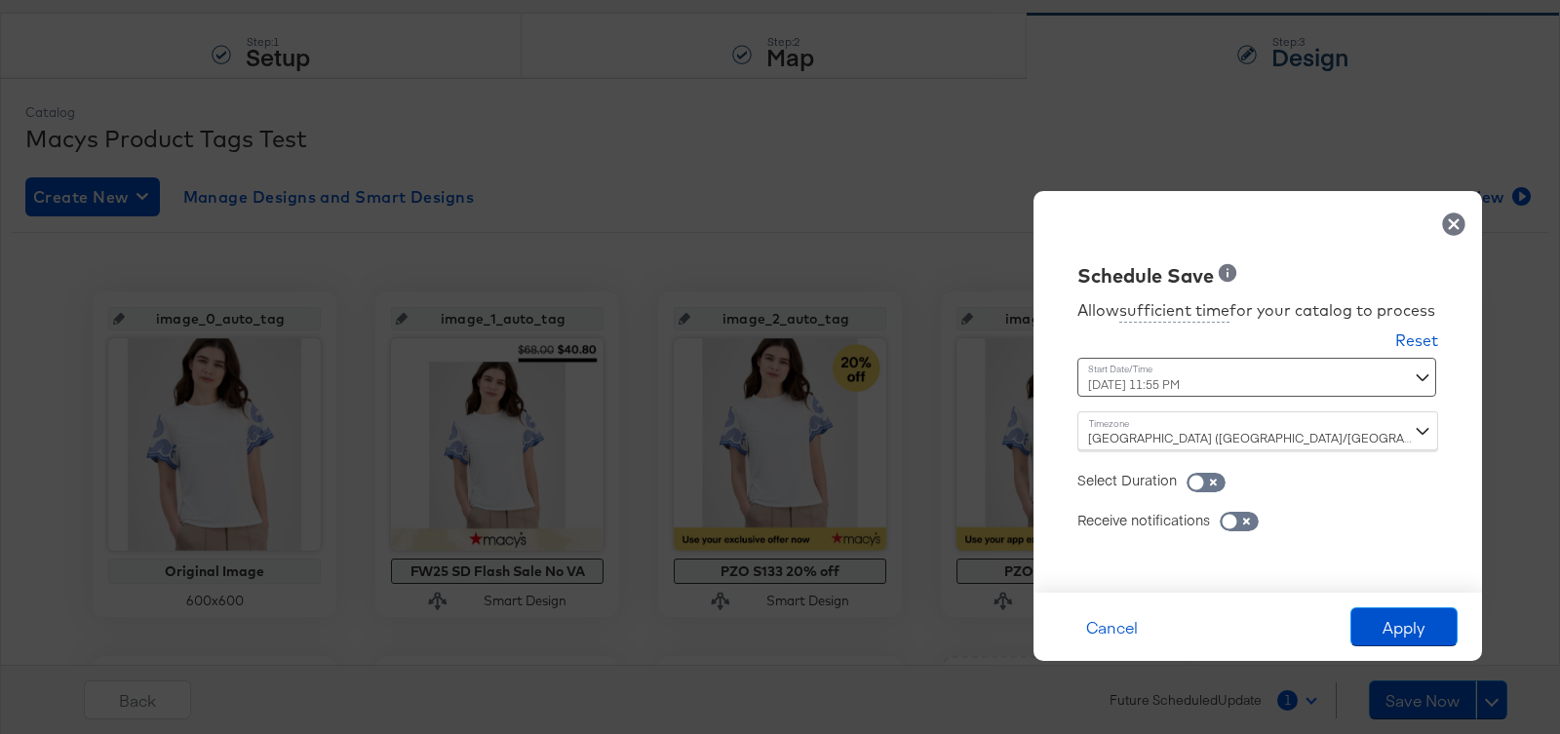
click at [1169, 375] on div "September 13th 2025 11:55 PM ‹ September 2025 › Su Mo Tu We Th Fr Sa 31 1 2 3 4…" at bounding box center [1209, 377] width 264 height 39
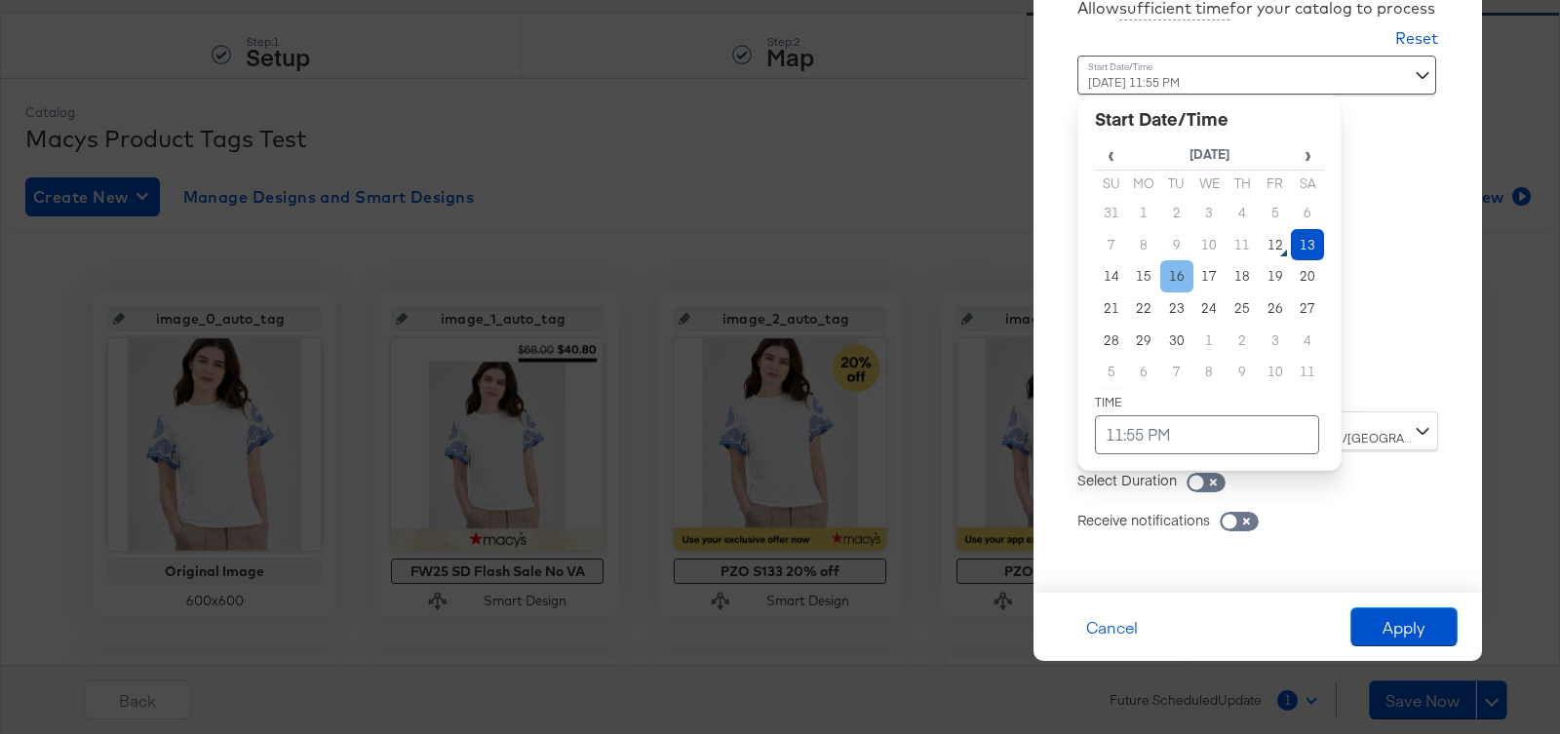
click at [1178, 284] on td "16" at bounding box center [1176, 276] width 33 height 32
click at [1166, 435] on td "11:55 PM" at bounding box center [1207, 434] width 224 height 39
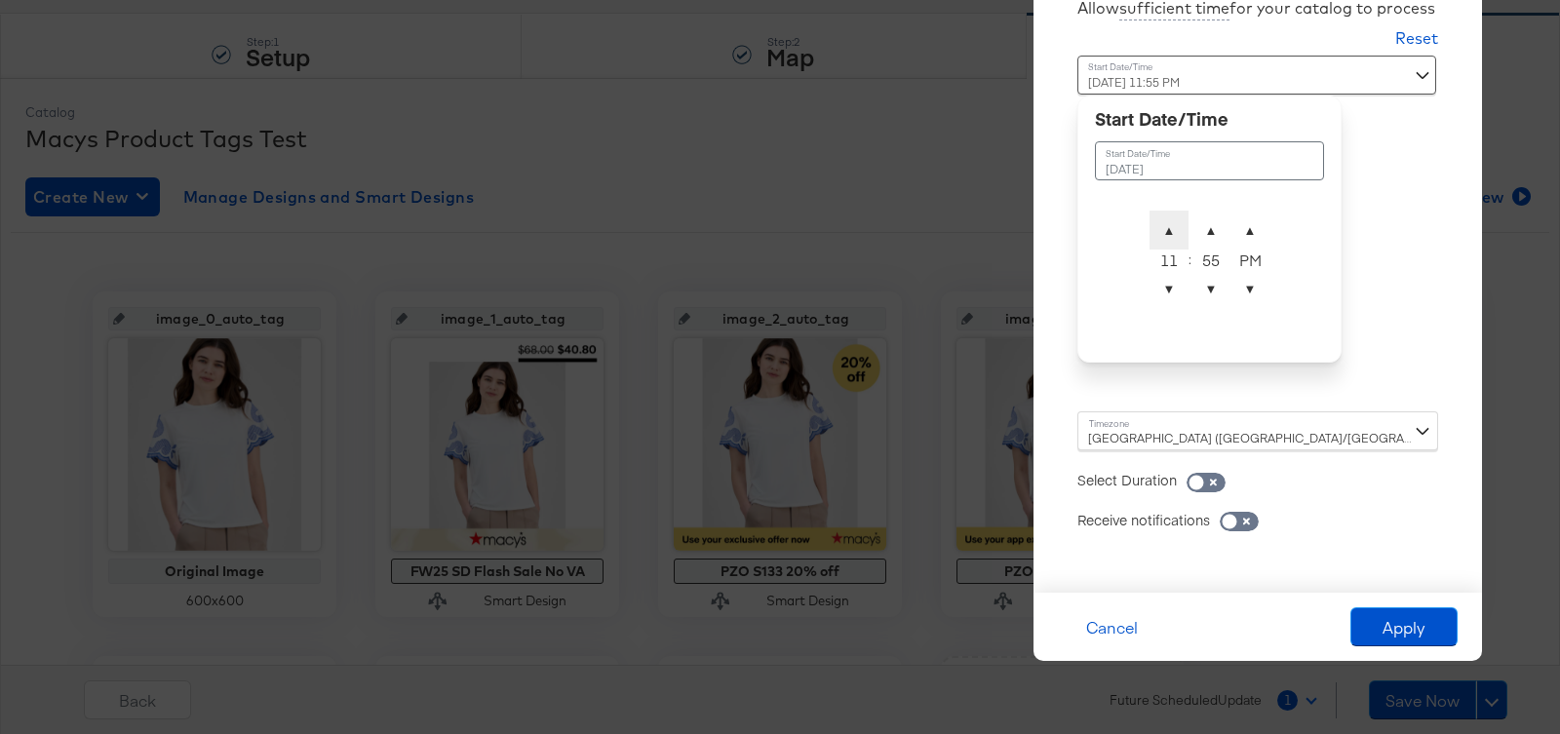
click at [1176, 224] on span "▲" at bounding box center [1168, 230] width 39 height 39
click at [1203, 227] on span "▲" at bounding box center [1210, 230] width 39 height 39
type input "September 16th 2025 12:00 AM"
click at [1292, 444] on div "Dublin (Europe/Dublin)" at bounding box center [1257, 430] width 361 height 39
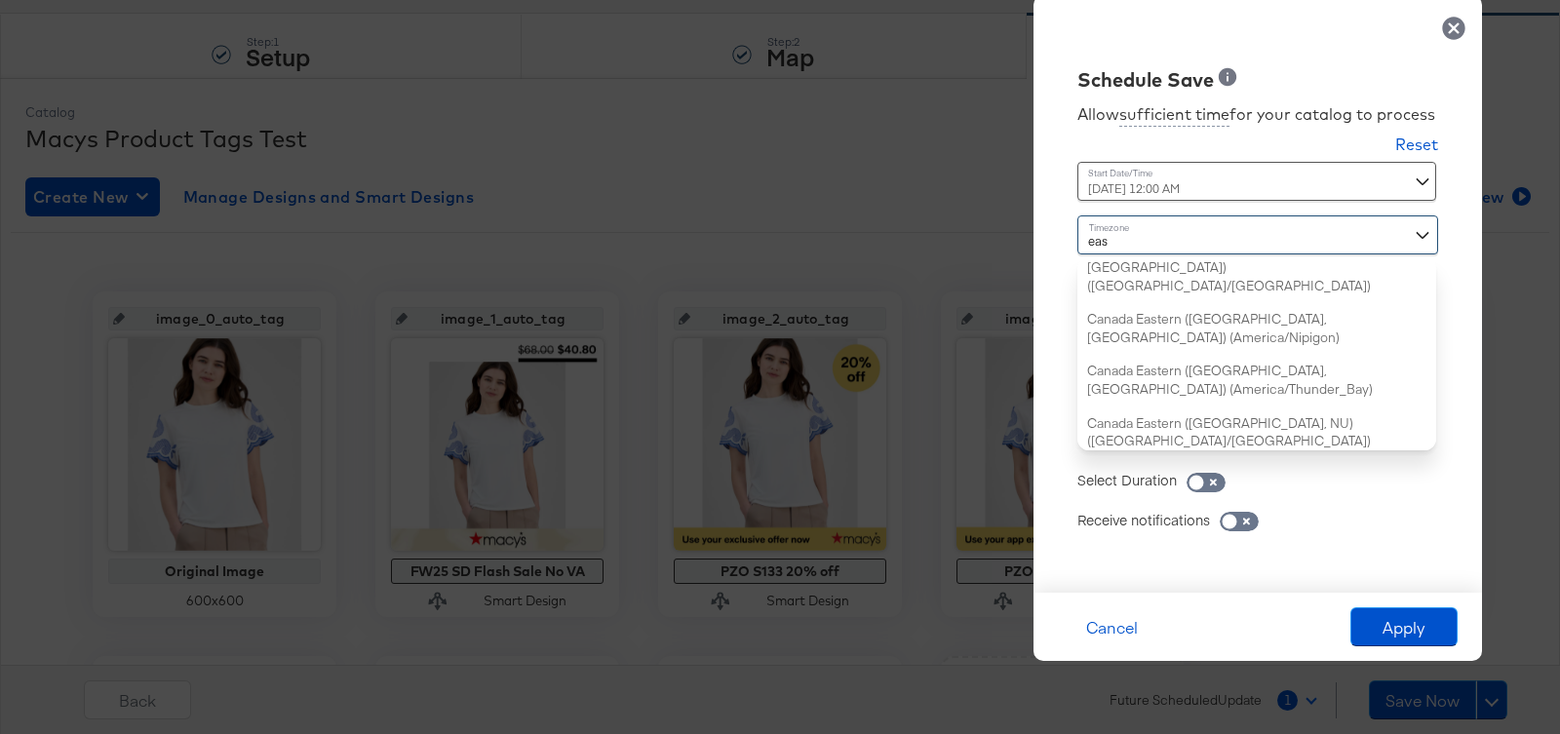
type input "east"
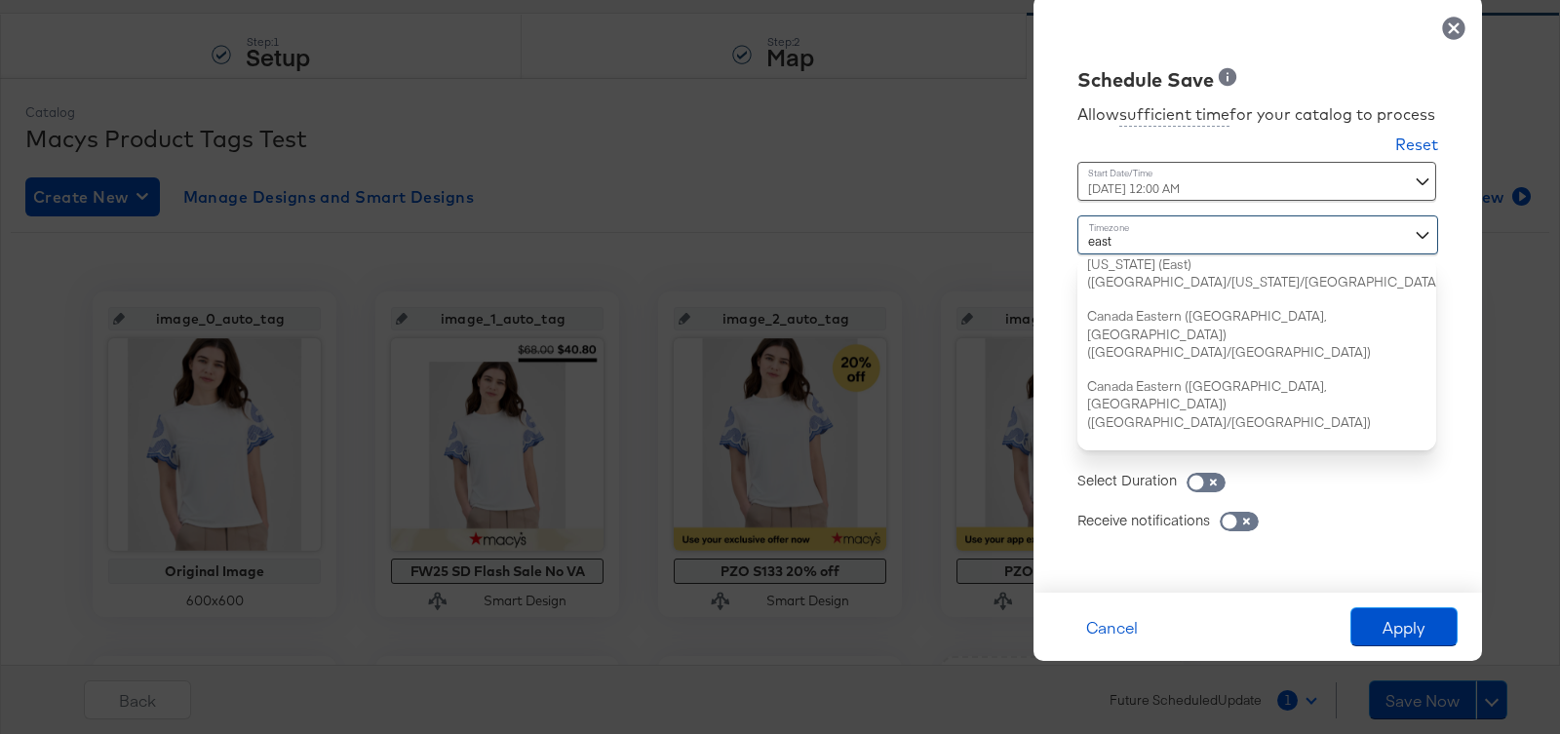
scroll to position [0, 0]
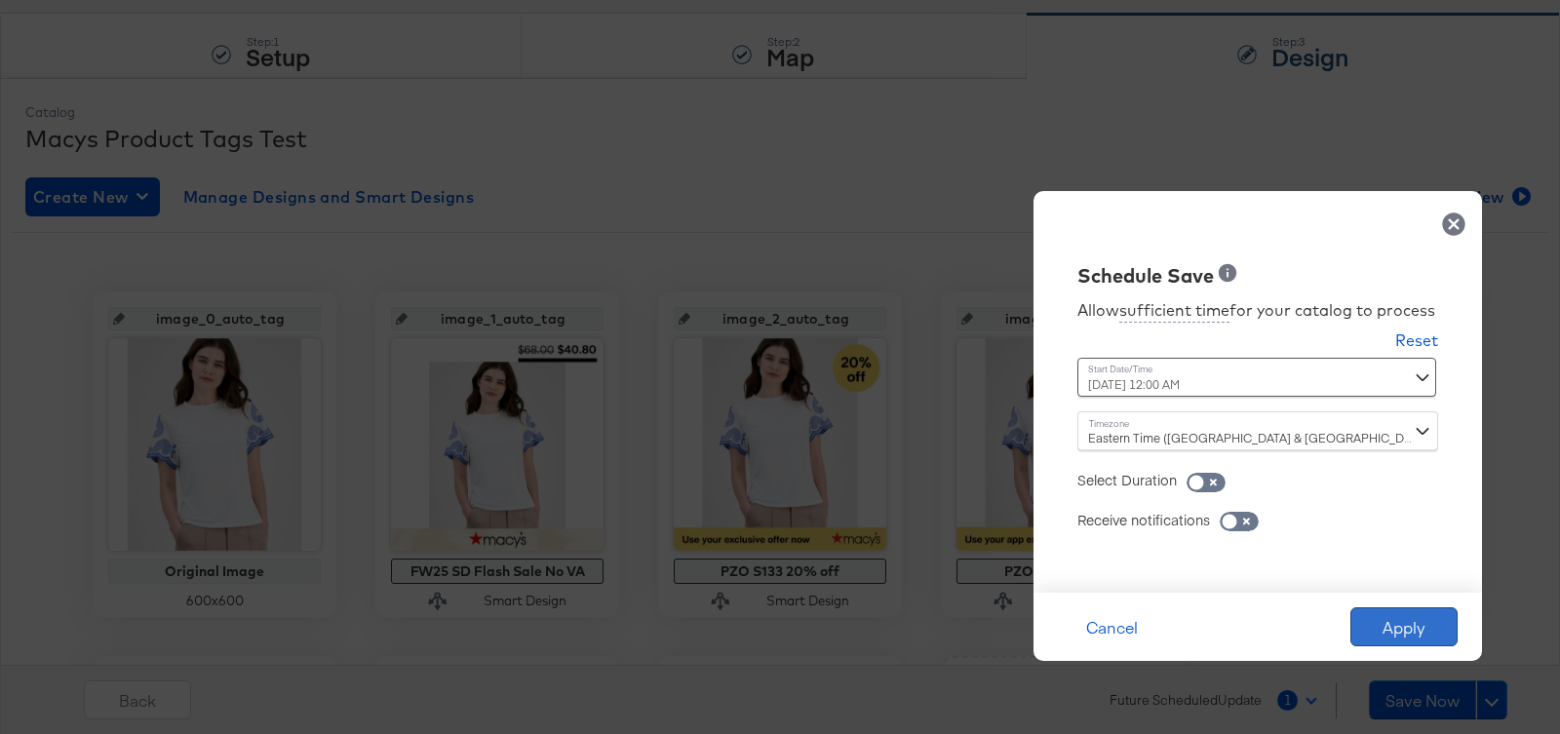
click at [1399, 615] on button "Apply" at bounding box center [1403, 626] width 107 height 39
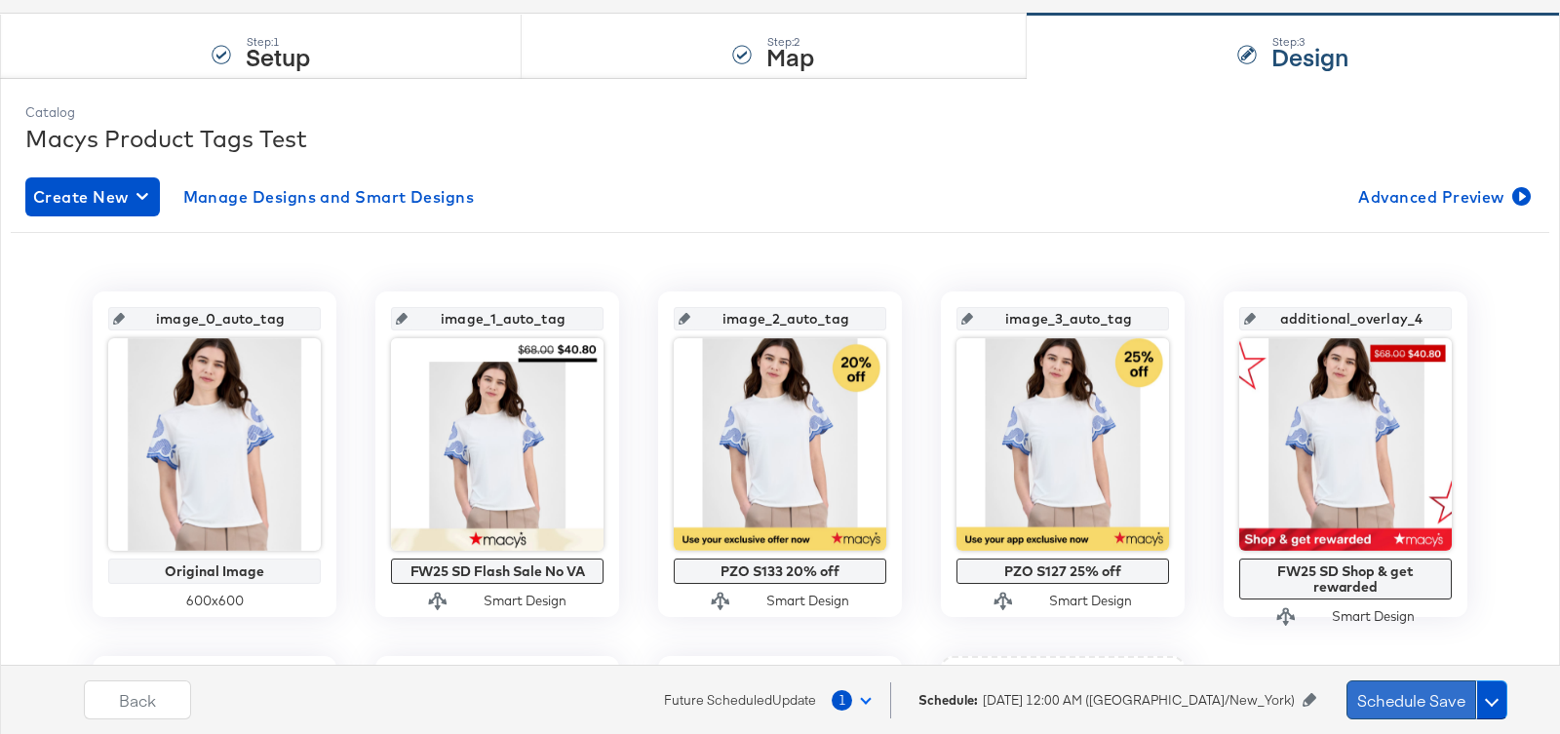
click at [1413, 688] on button "Schedule Save" at bounding box center [1411, 699] width 130 height 39
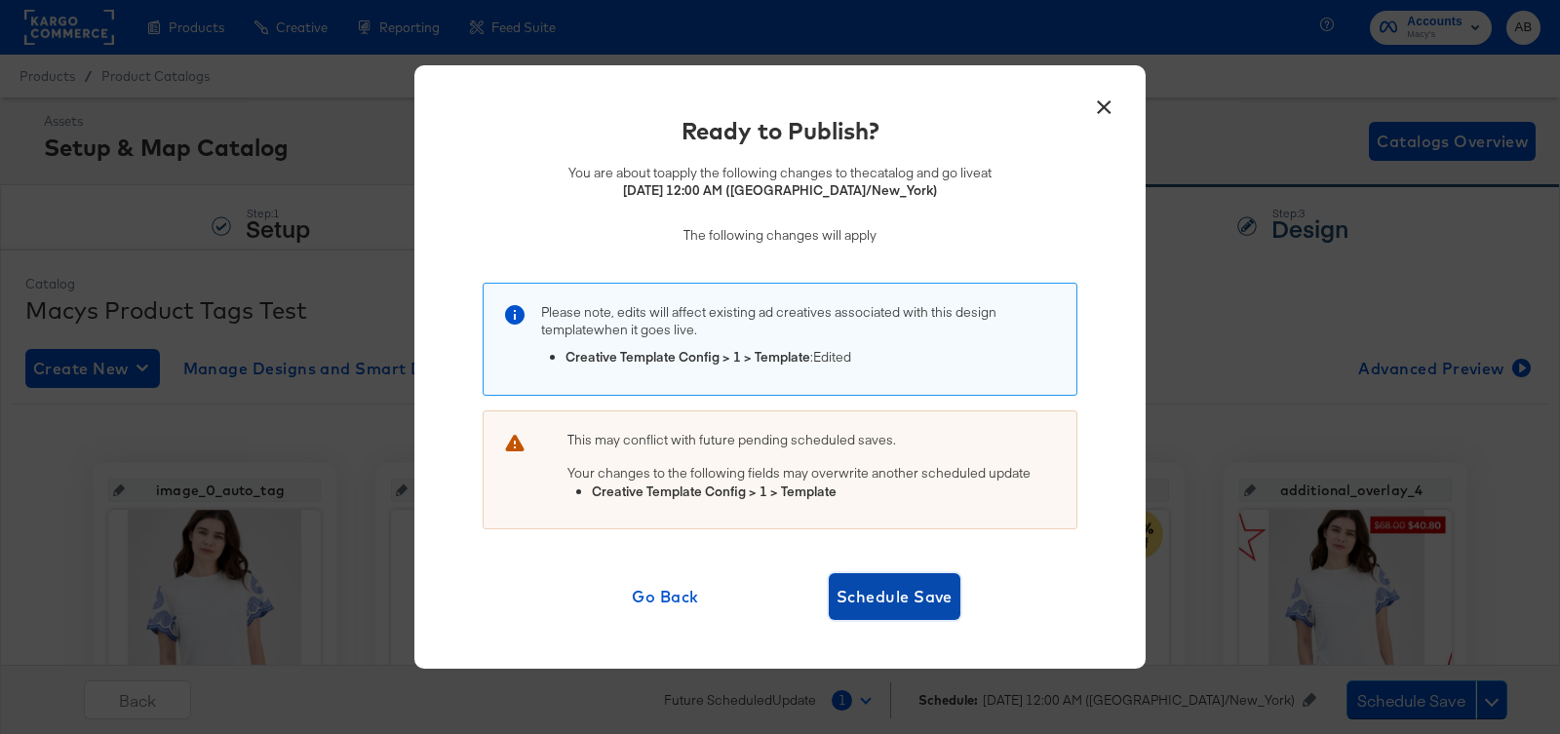
click at [883, 588] on span "Schedule Save" at bounding box center [894, 596] width 116 height 27
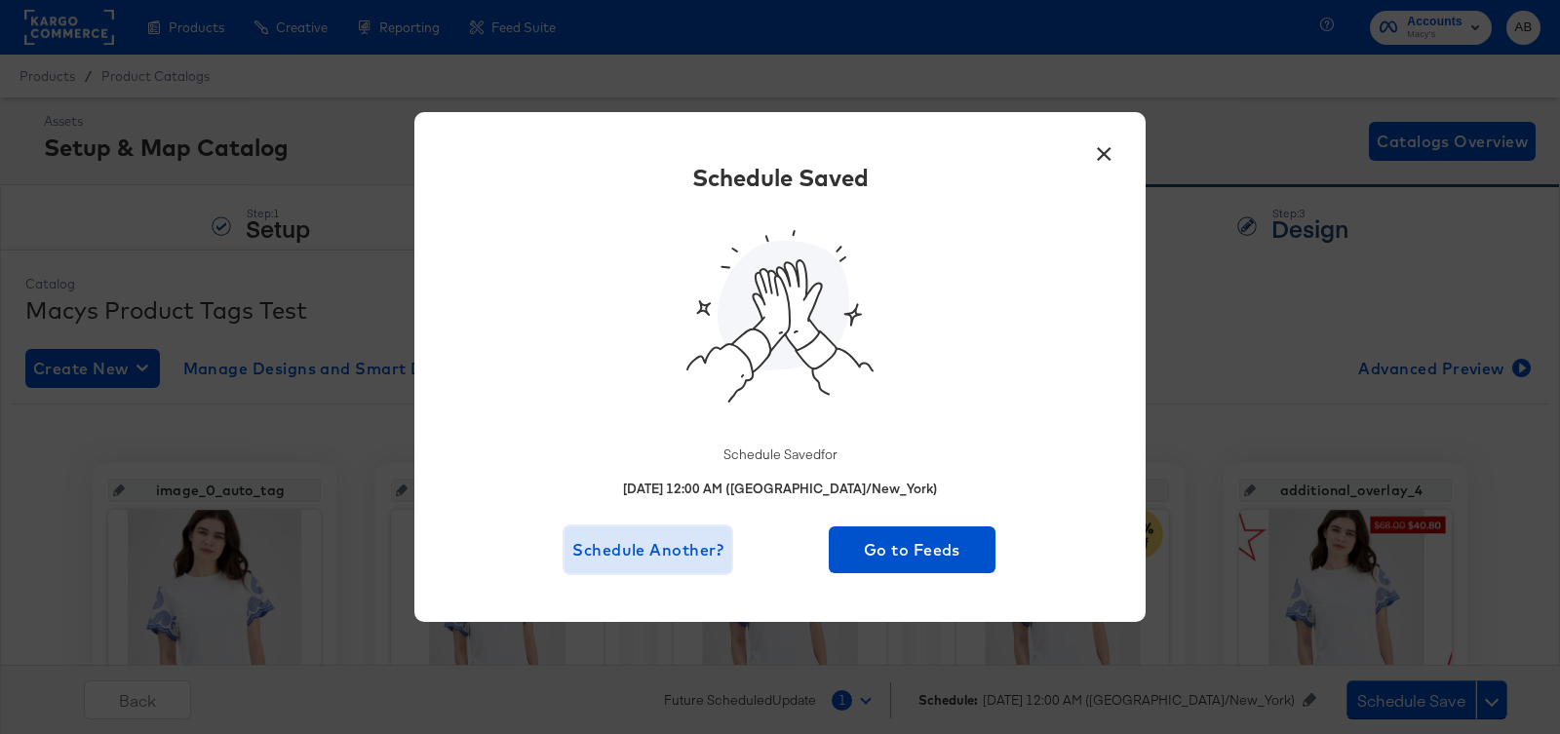
click at [667, 538] on span "Schedule Another?" at bounding box center [647, 549] width 151 height 27
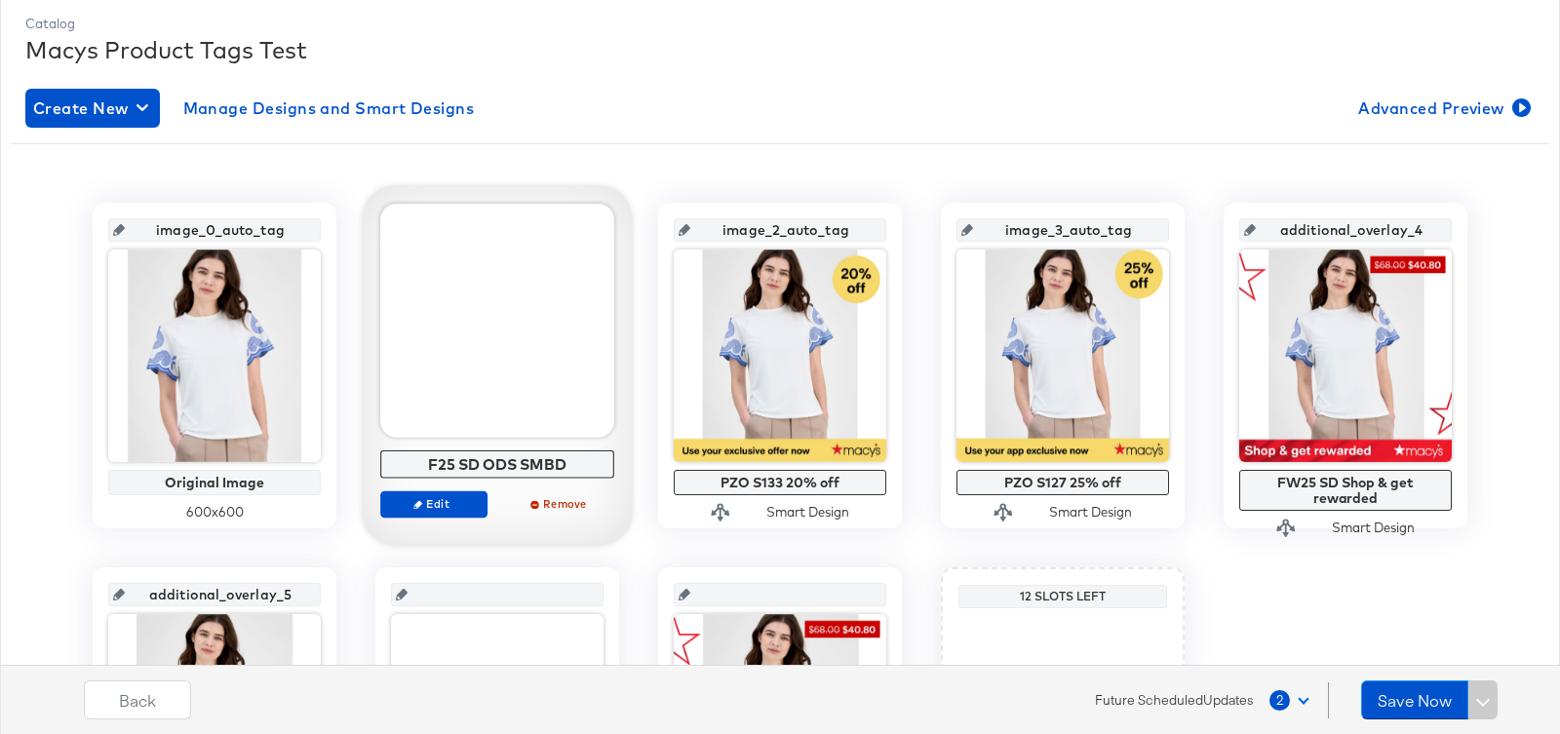
scroll to position [275, 0]
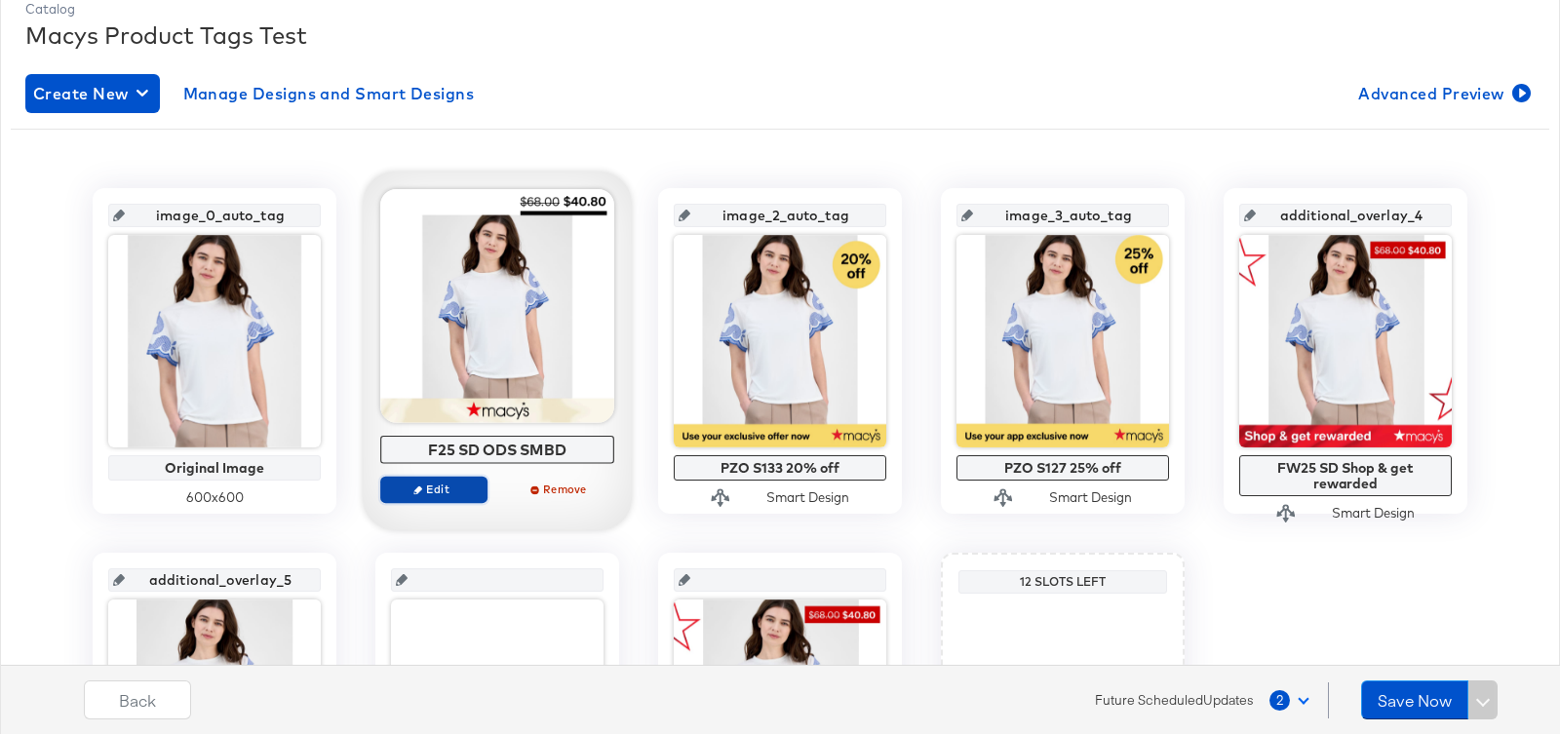
click at [430, 492] on span "Edit" at bounding box center [434, 488] width 90 height 15
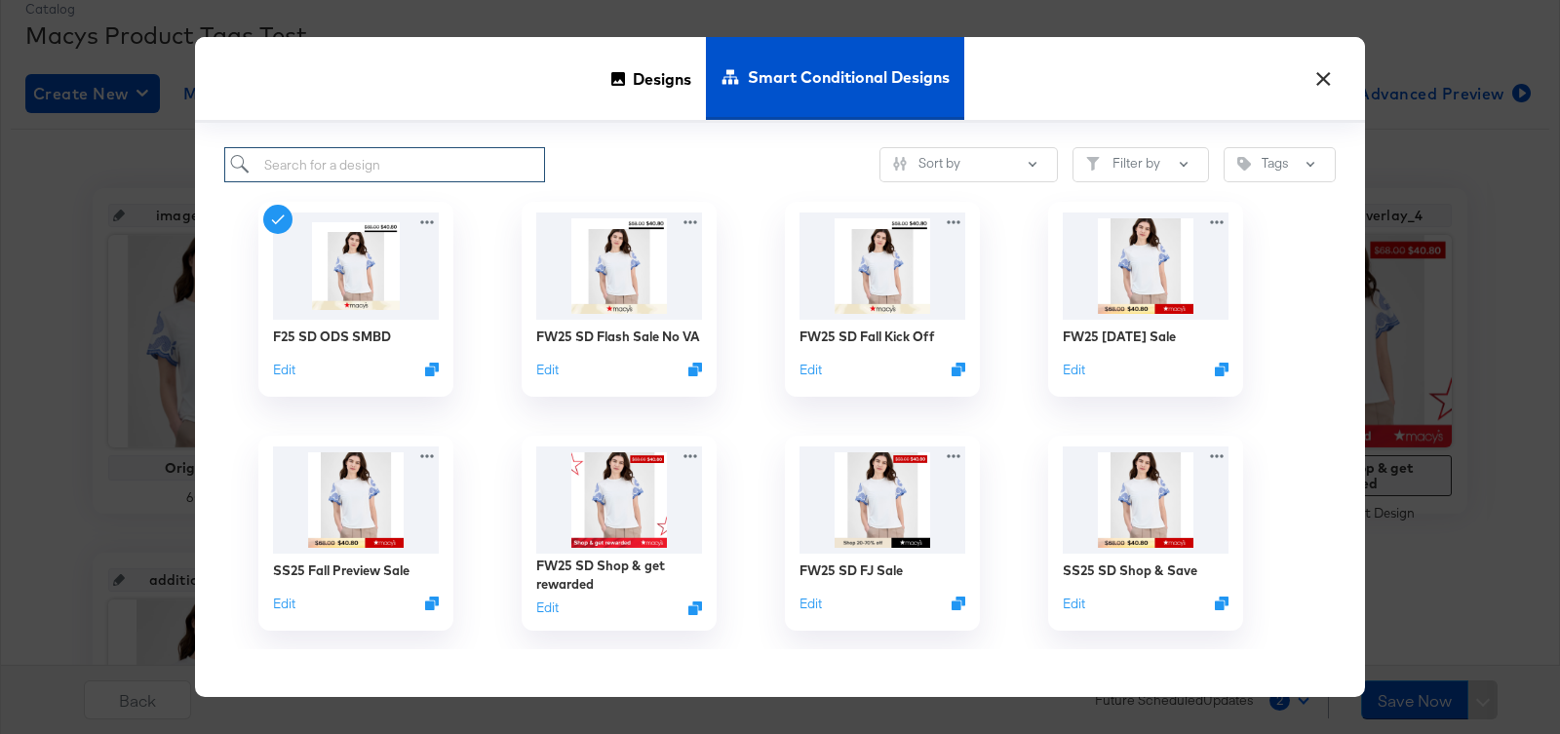
click at [401, 180] on input "search" at bounding box center [384, 165] width 321 height 36
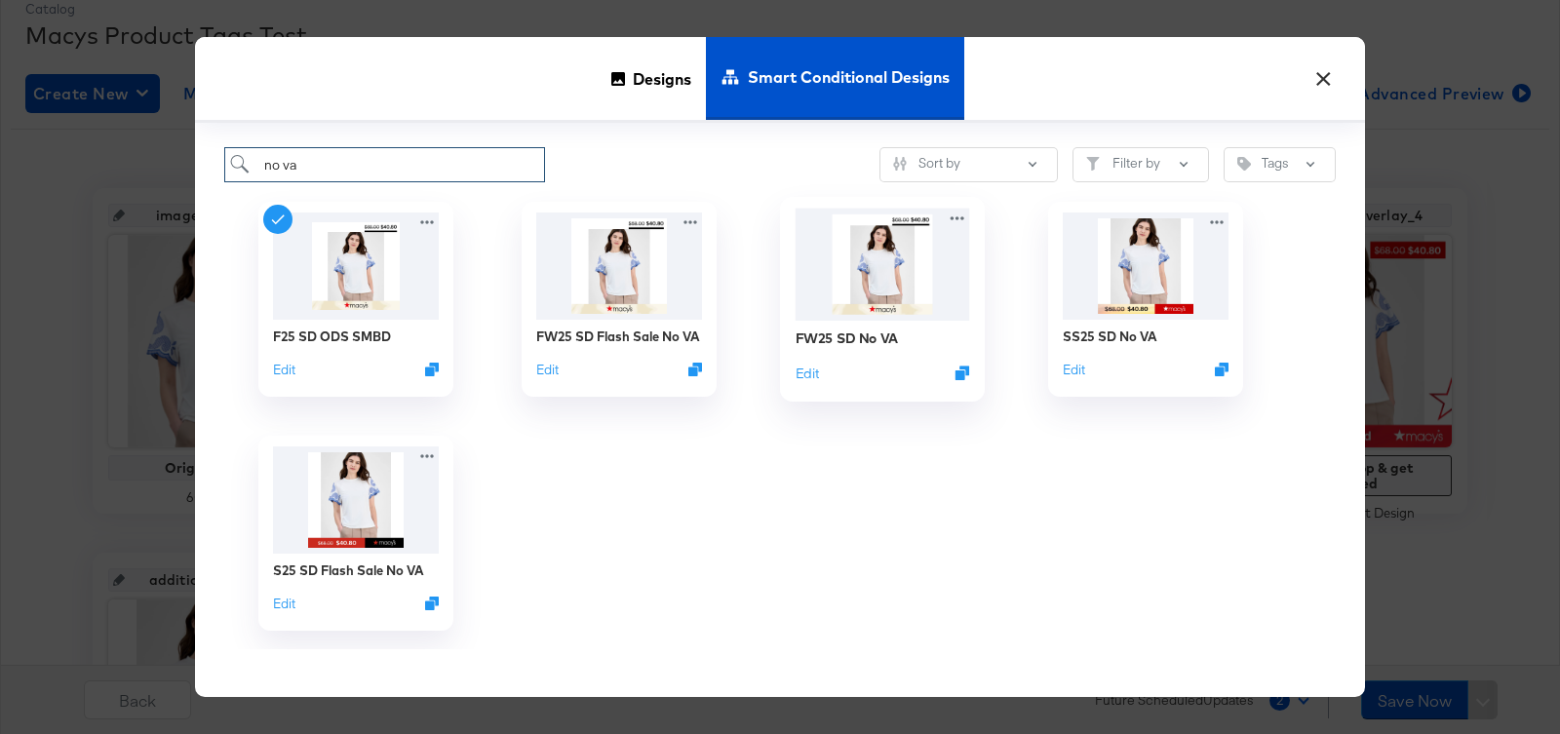
type input "no va"
click at [868, 279] on img at bounding box center [882, 265] width 174 height 112
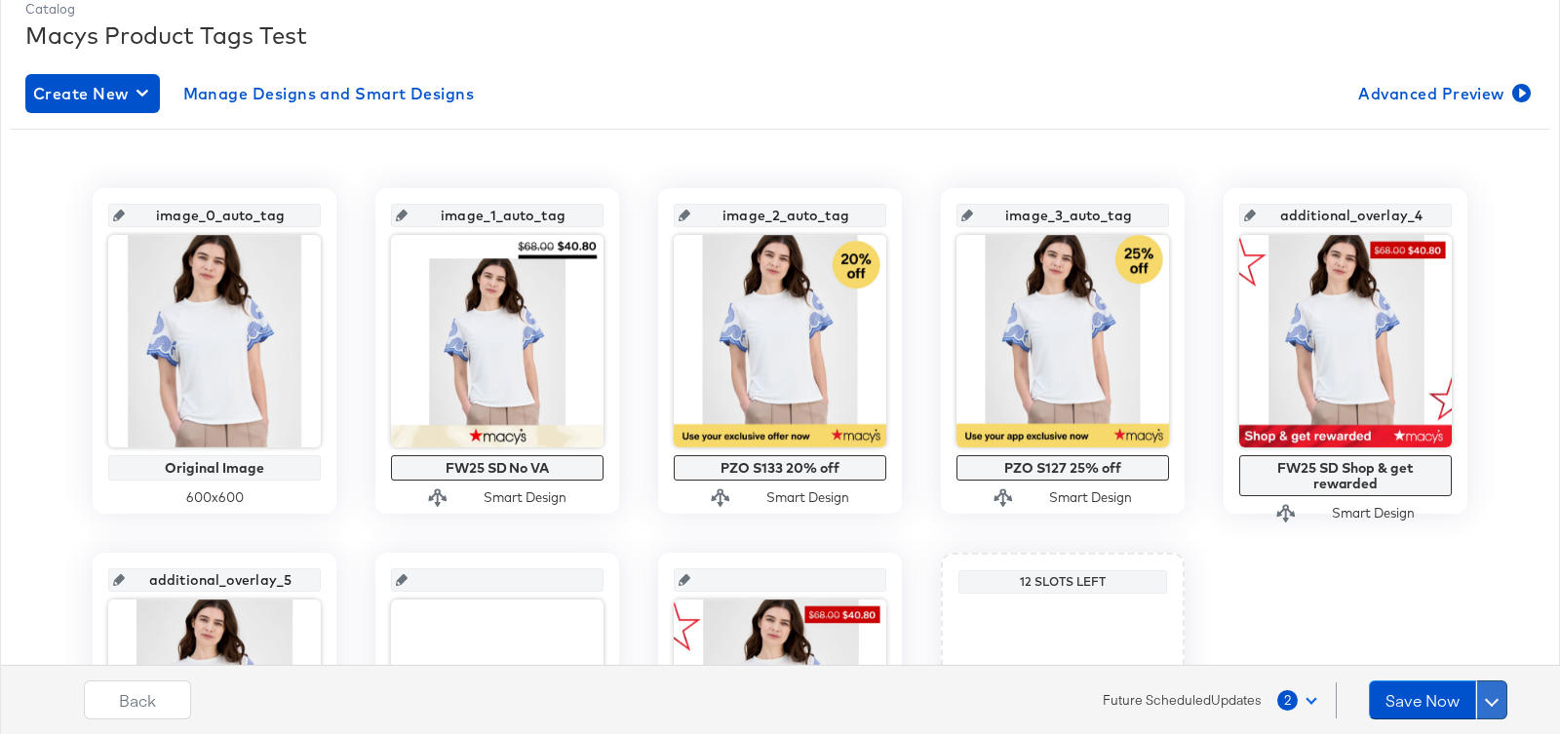
click at [1494, 688] on button at bounding box center [1491, 699] width 31 height 39
click at [1476, 661] on div "Schedule Save" at bounding box center [1445, 662] width 89 height 19
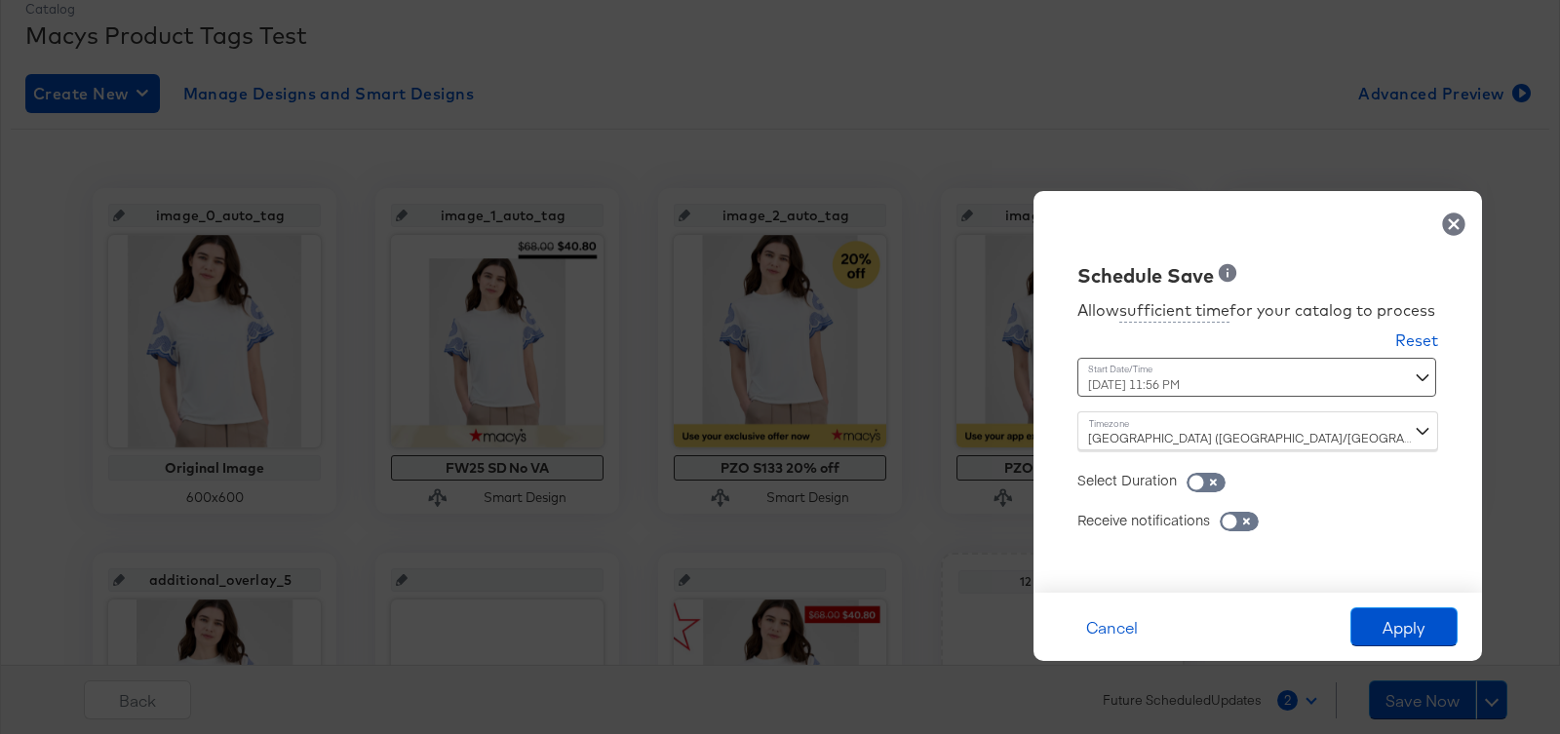
click at [1190, 373] on div "September 13th 2025 11:56 PM ‹ September 2025 › Su Mo Tu We Th Fr Sa 31 1 2 3 4…" at bounding box center [1209, 377] width 264 height 39
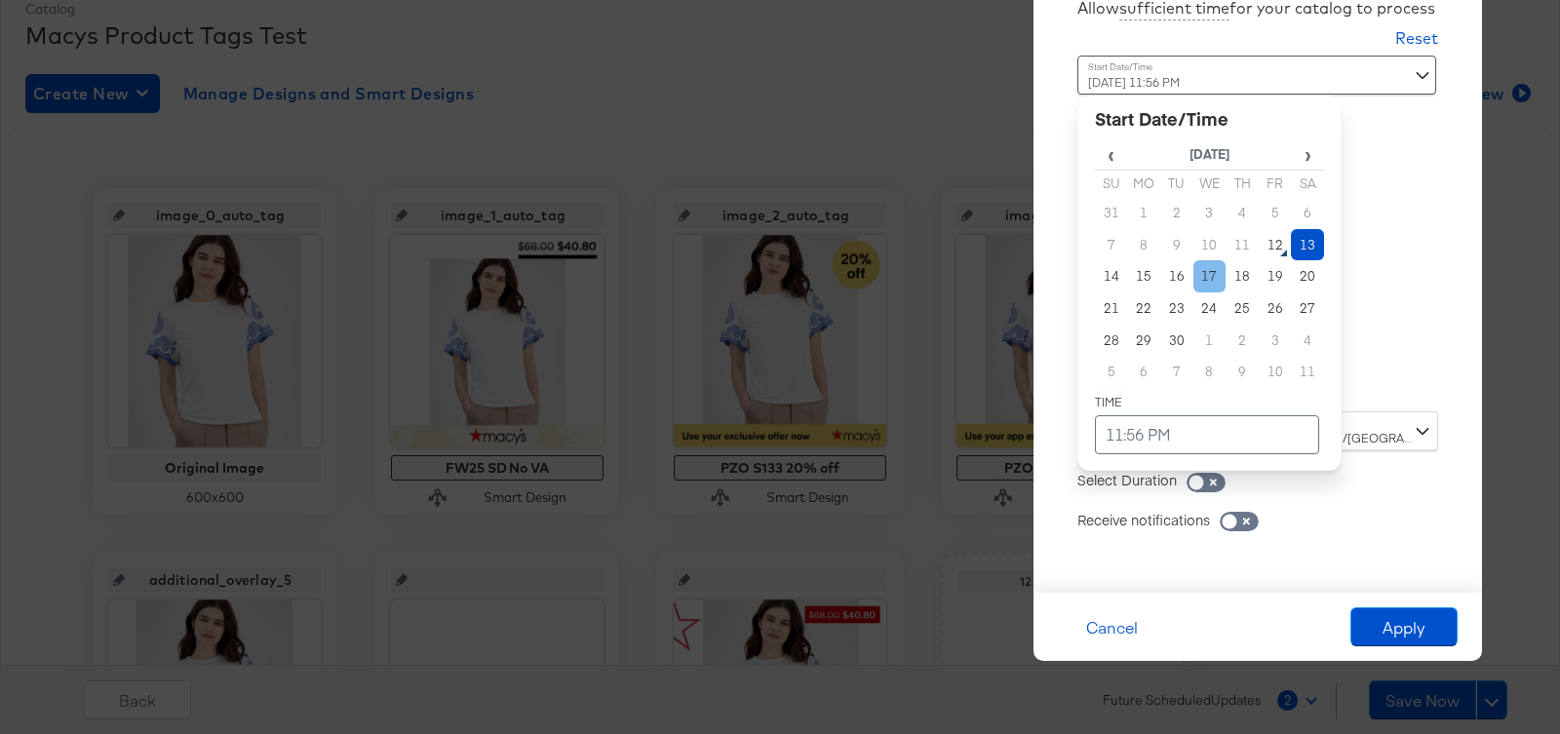
click at [1207, 279] on td "17" at bounding box center [1209, 276] width 33 height 32
click at [1171, 421] on td "11:56 PM" at bounding box center [1207, 434] width 224 height 39
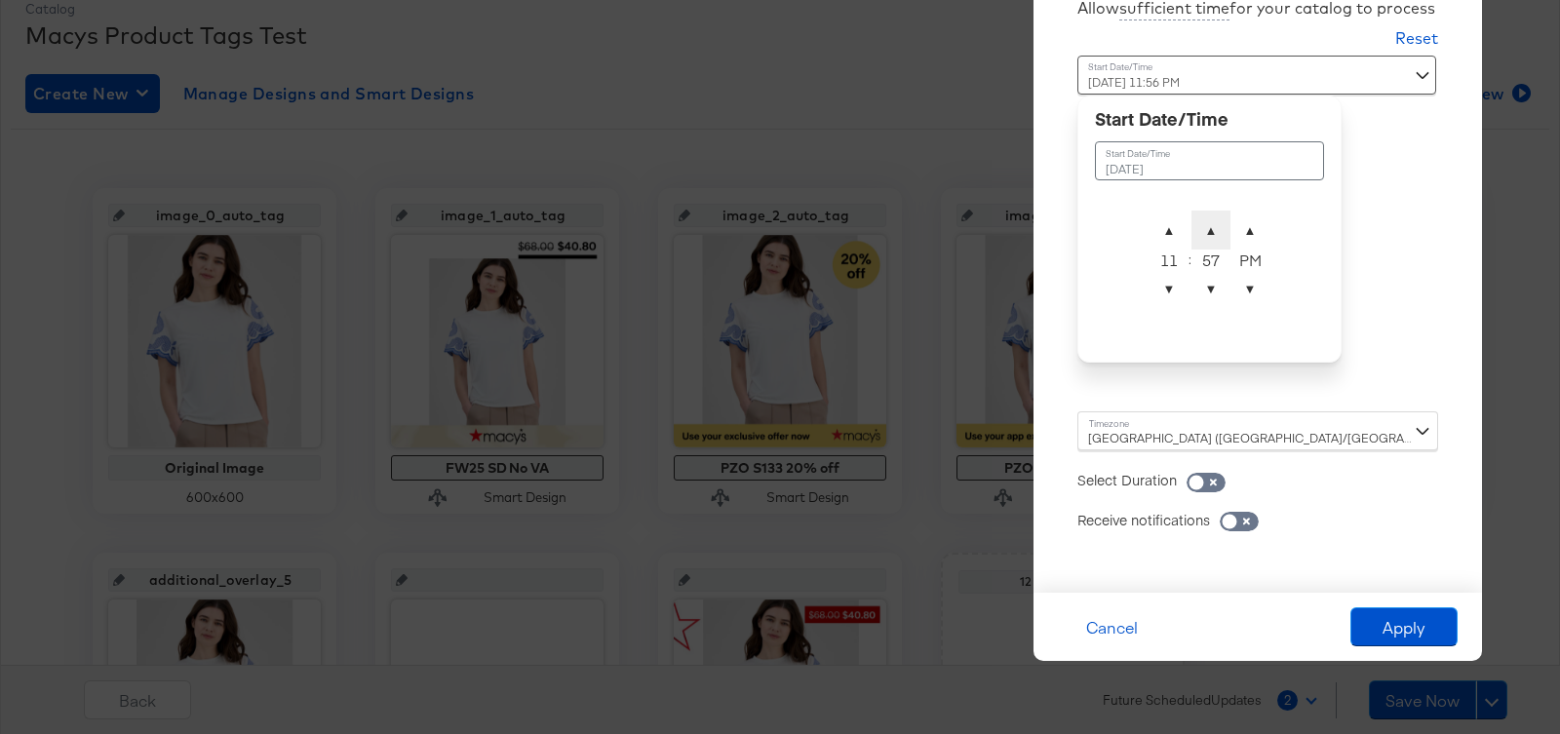
click at [1219, 222] on span "▲" at bounding box center [1210, 230] width 39 height 39
click at [1162, 218] on span "▲" at bounding box center [1168, 230] width 39 height 39
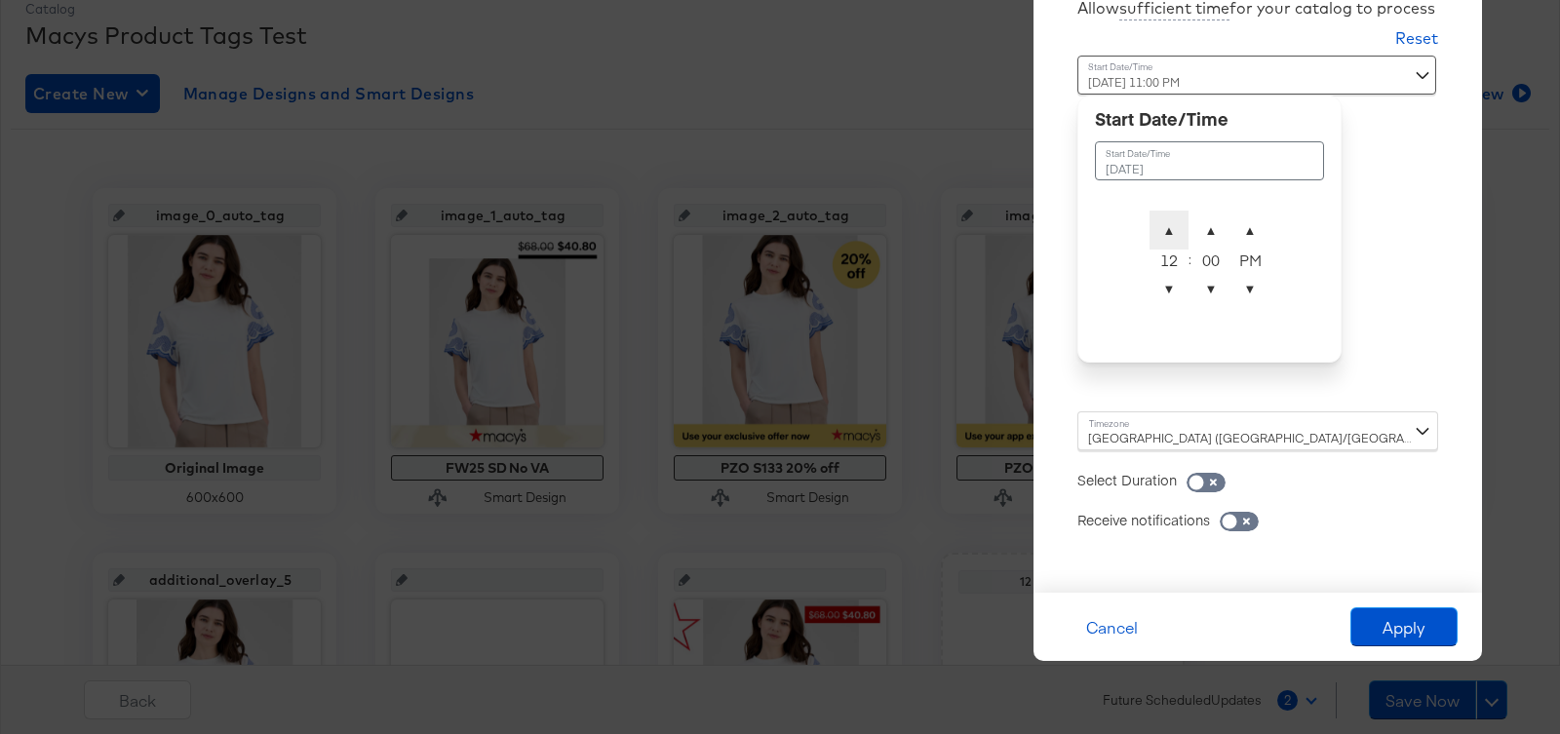
type input "September 17th 2025 12:00 AM"
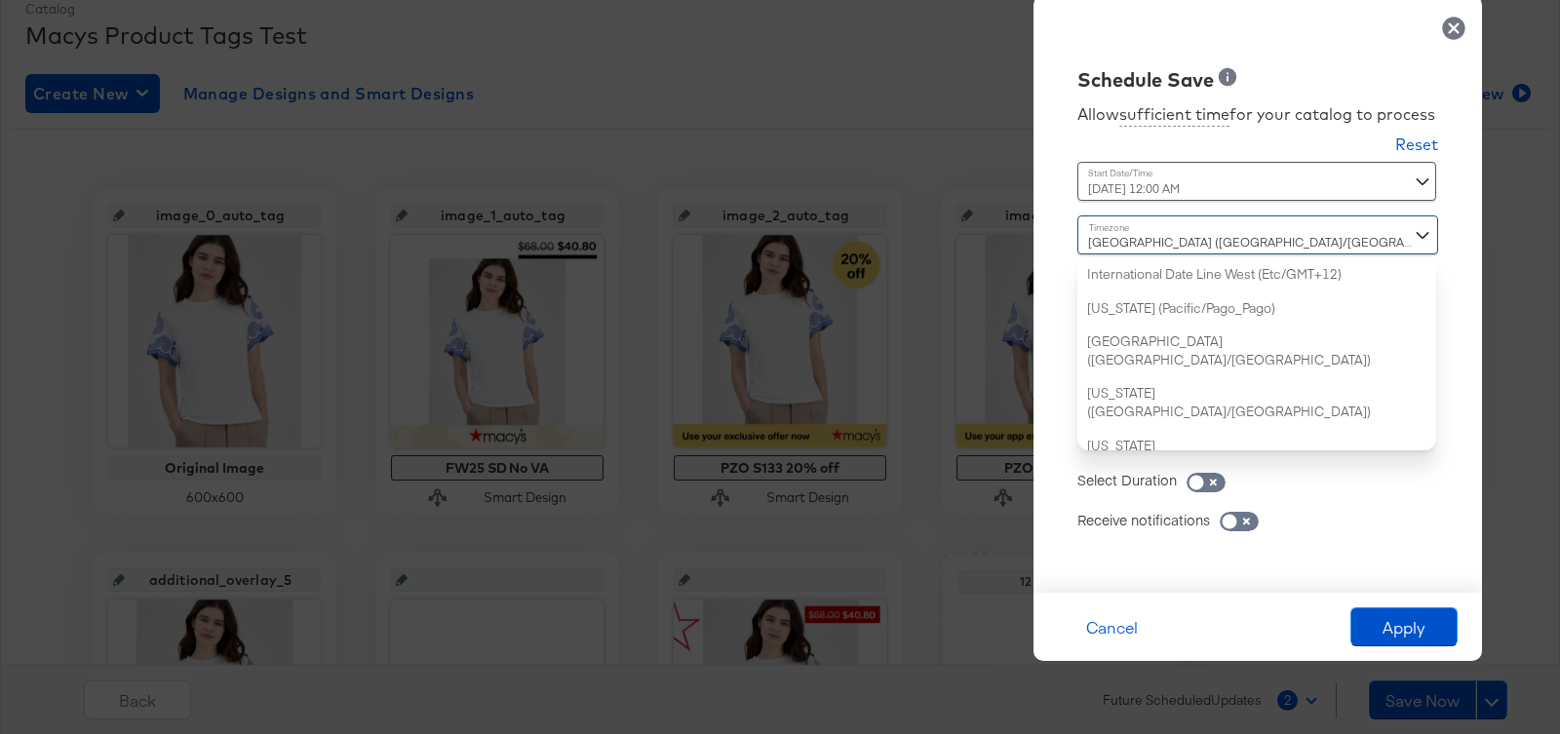
click at [1219, 437] on div "Dublin (Europe/Dublin) International Date Line West (Etc/GMT+12) American Samoa…" at bounding box center [1257, 332] width 361 height 235
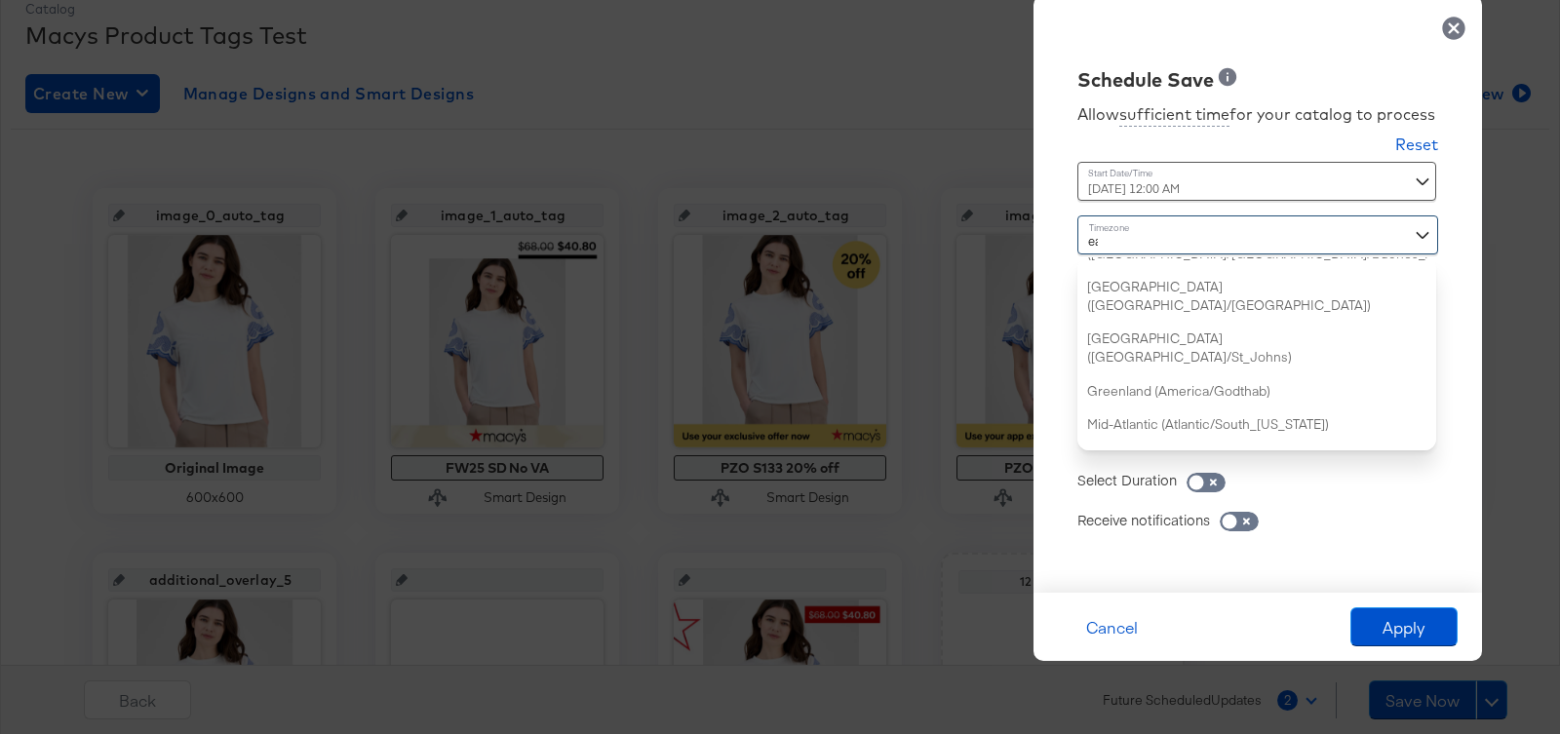
type input "eas"
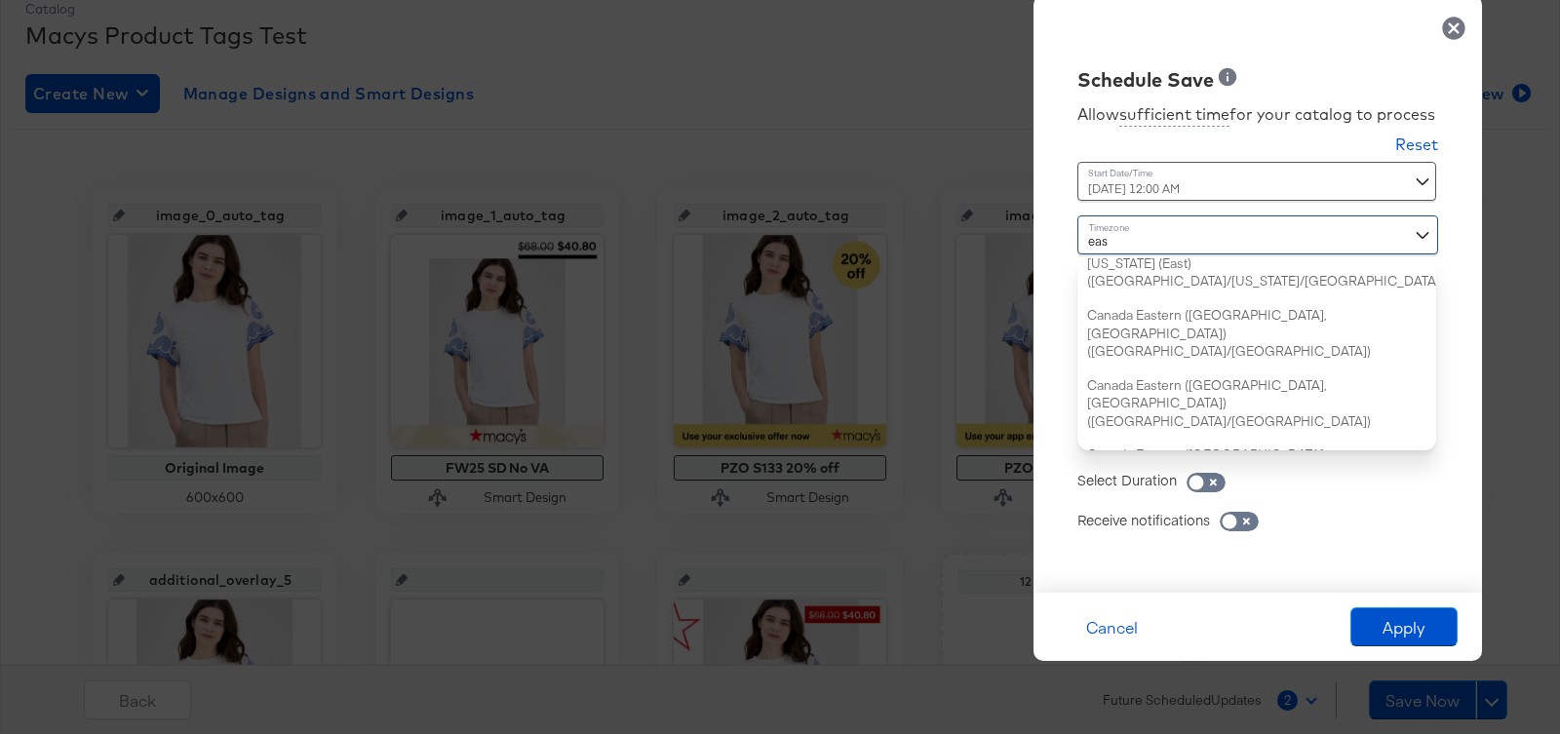
scroll to position [0, 0]
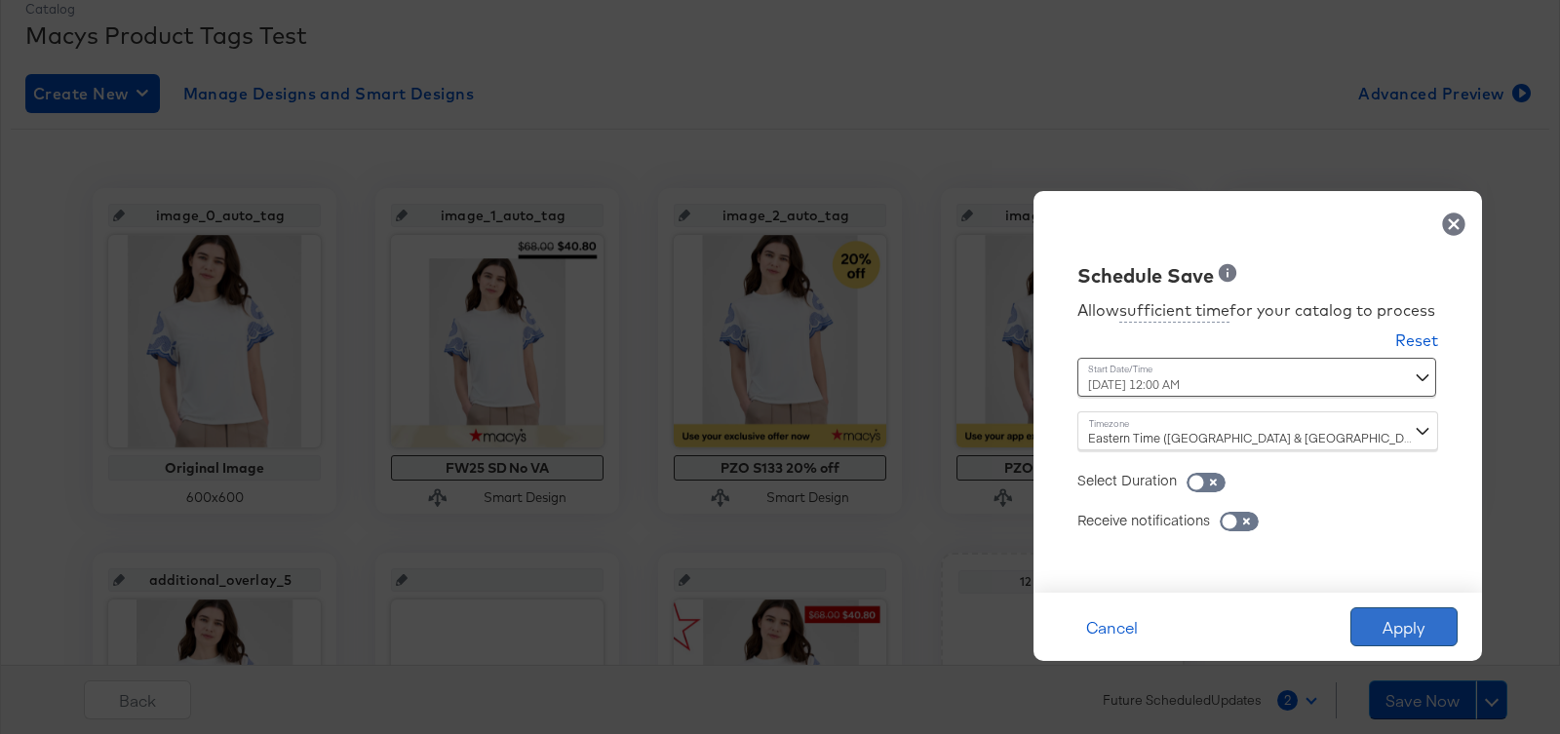
click at [1397, 620] on button "Apply" at bounding box center [1403, 626] width 107 height 39
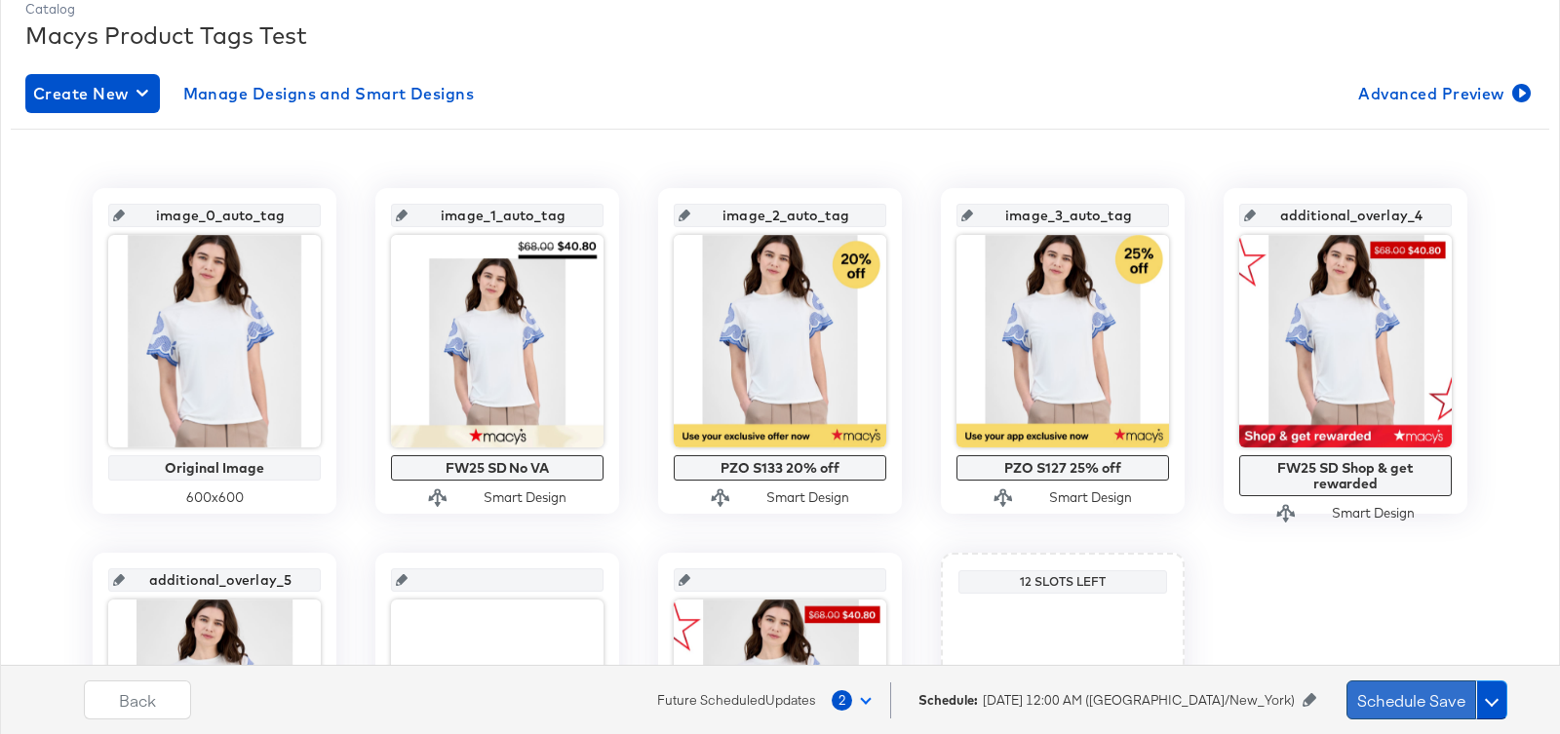
click at [1428, 711] on button "Schedule Save" at bounding box center [1411, 699] width 130 height 39
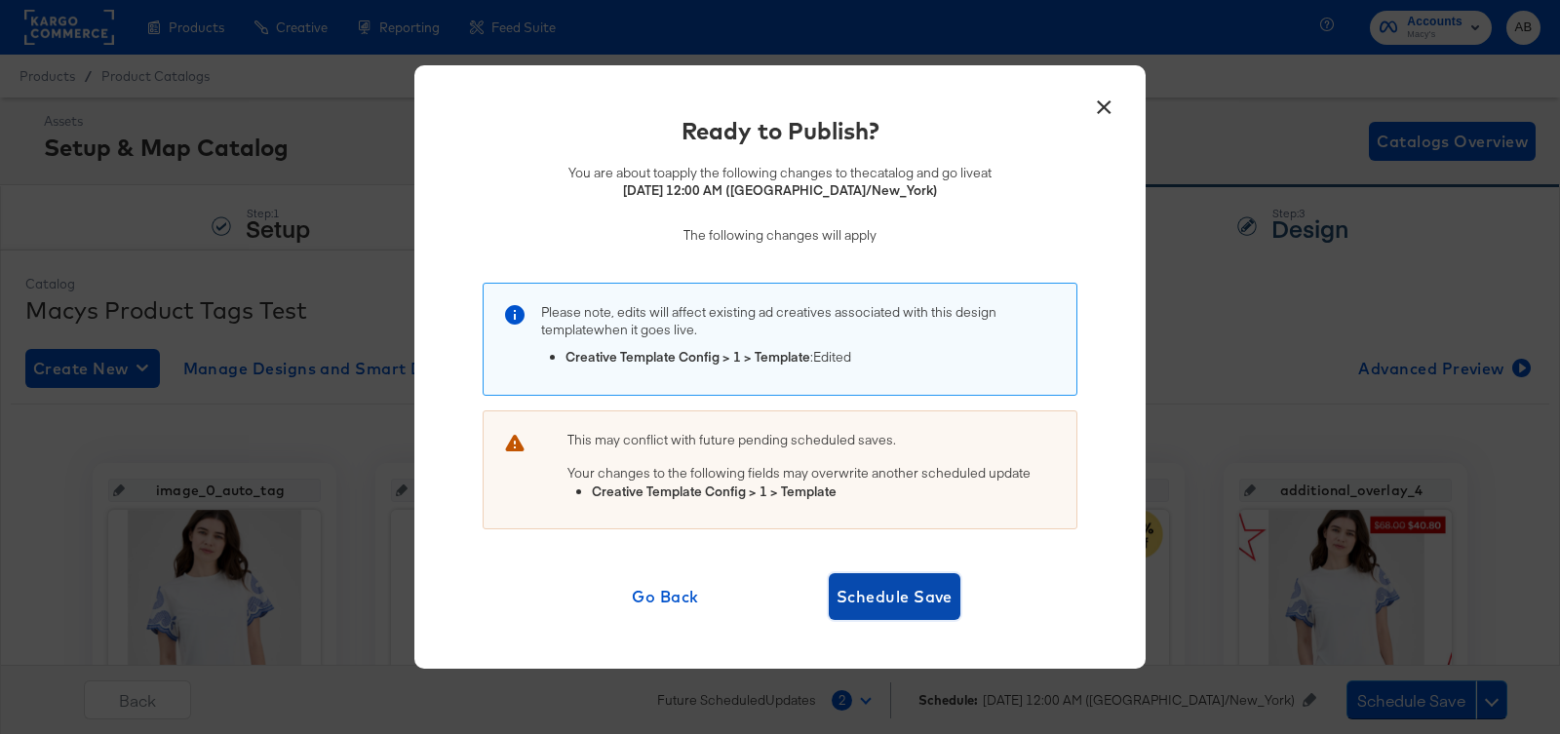
click at [893, 585] on span "Schedule Save" at bounding box center [894, 596] width 116 height 27
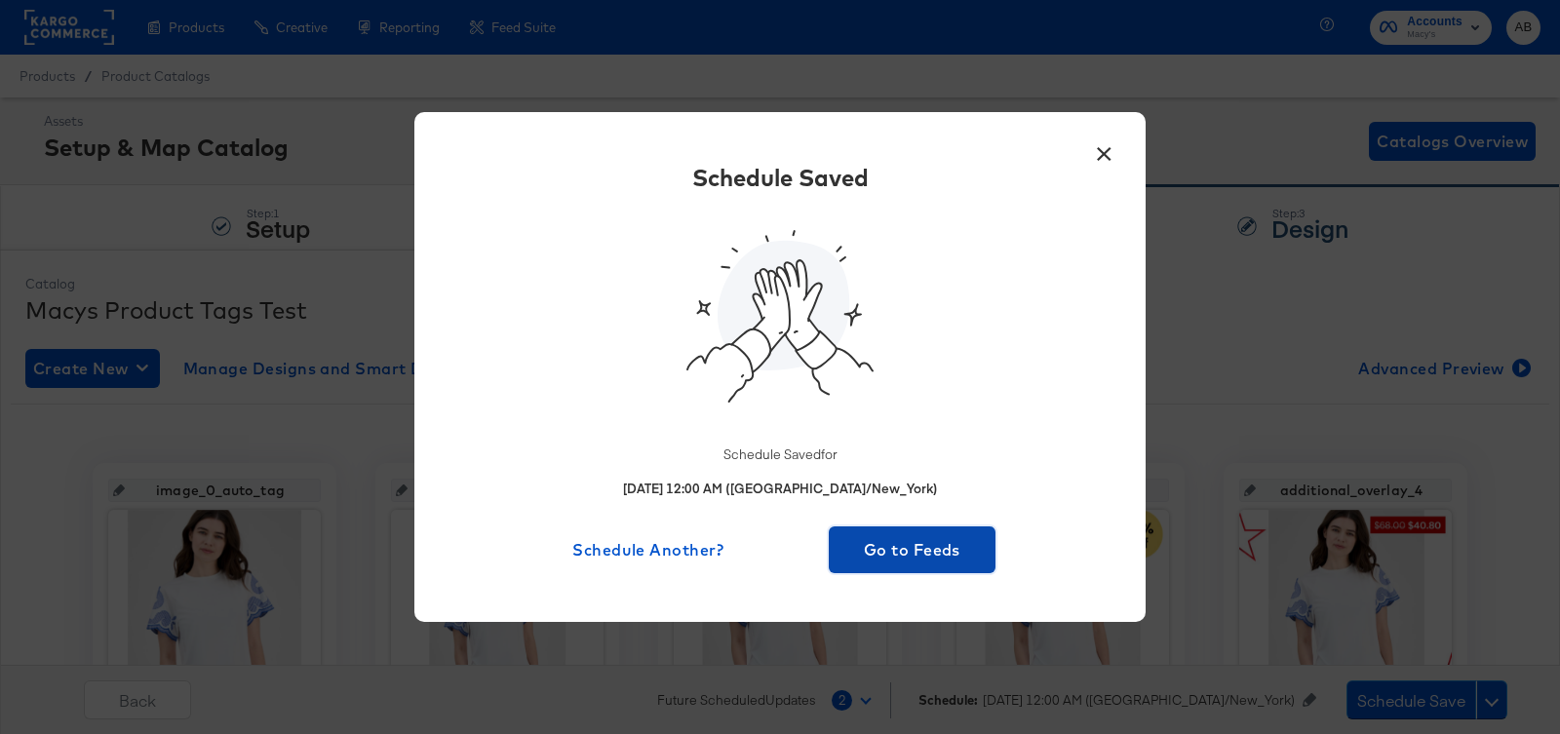
click at [880, 539] on span "Go to Feeds" at bounding box center [911, 549] width 151 height 27
